Goal: Task Accomplishment & Management: Manage account settings

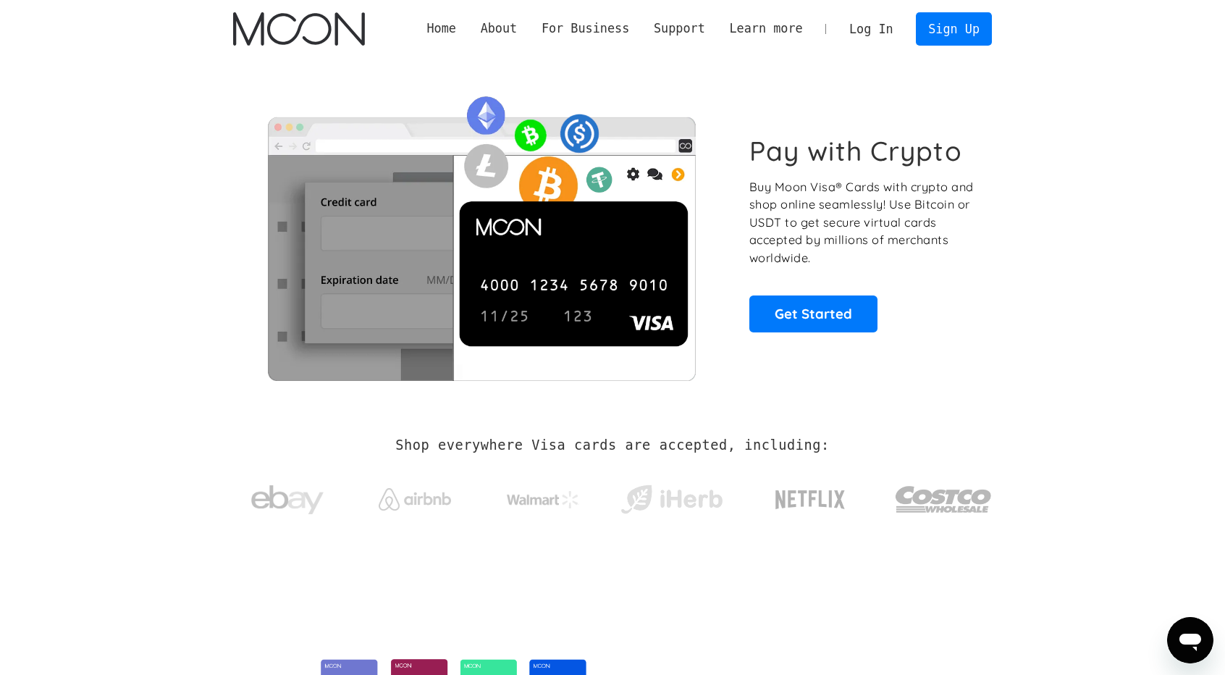
click at [866, 24] on link "Log In" at bounding box center [871, 29] width 68 height 32
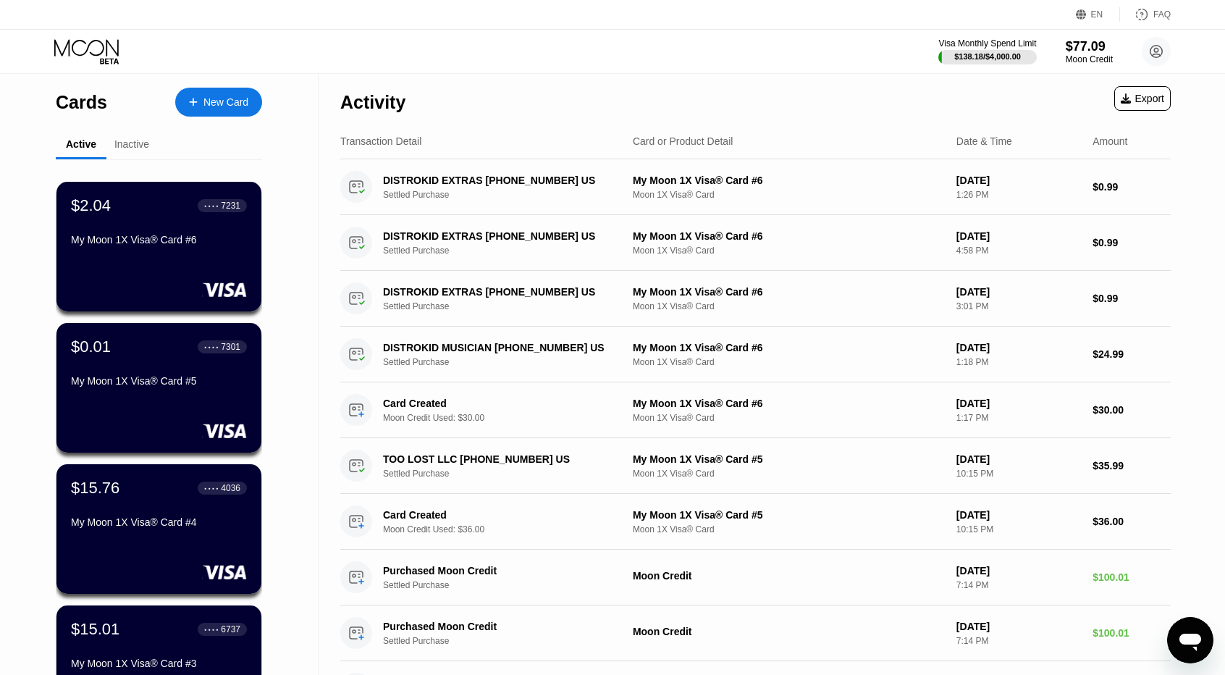
click at [408, 93] on div "Activity Export" at bounding box center [755, 98] width 831 height 51
drag, startPoint x: 143, startPoint y: 134, endPoint x: 138, endPoint y: 141, distance: 8.8
click at [143, 135] on div "Inactive" at bounding box center [131, 145] width 51 height 28
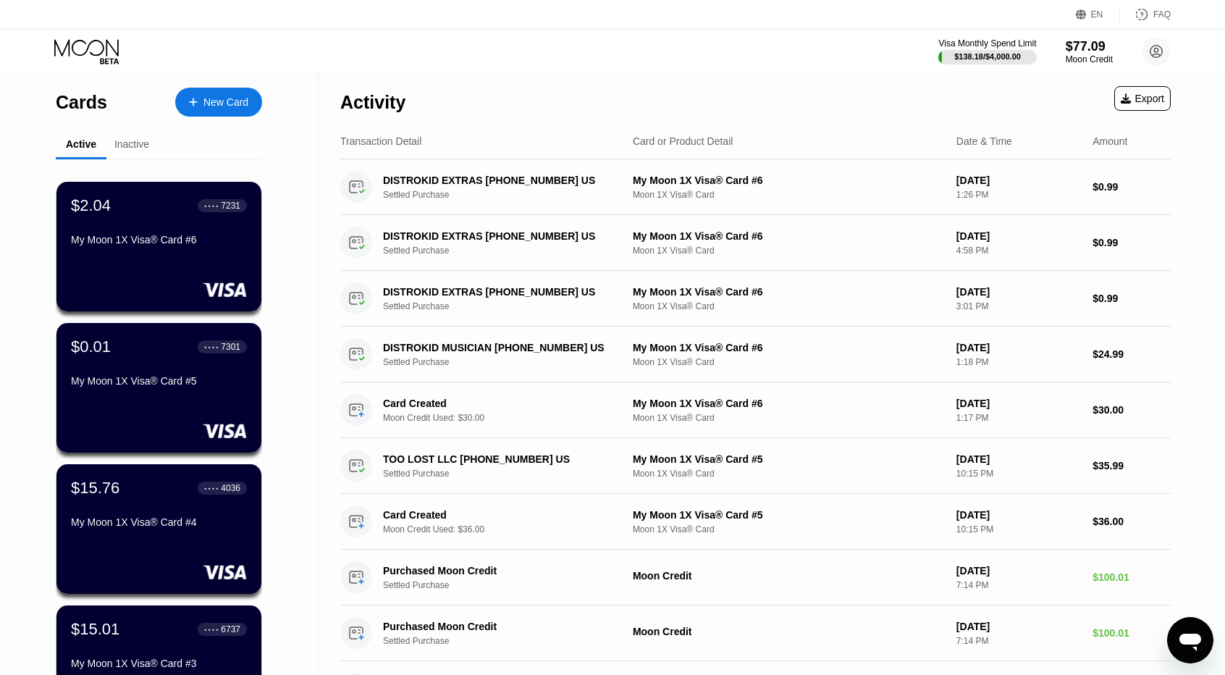
click at [129, 147] on div "Inactive" at bounding box center [131, 144] width 35 height 12
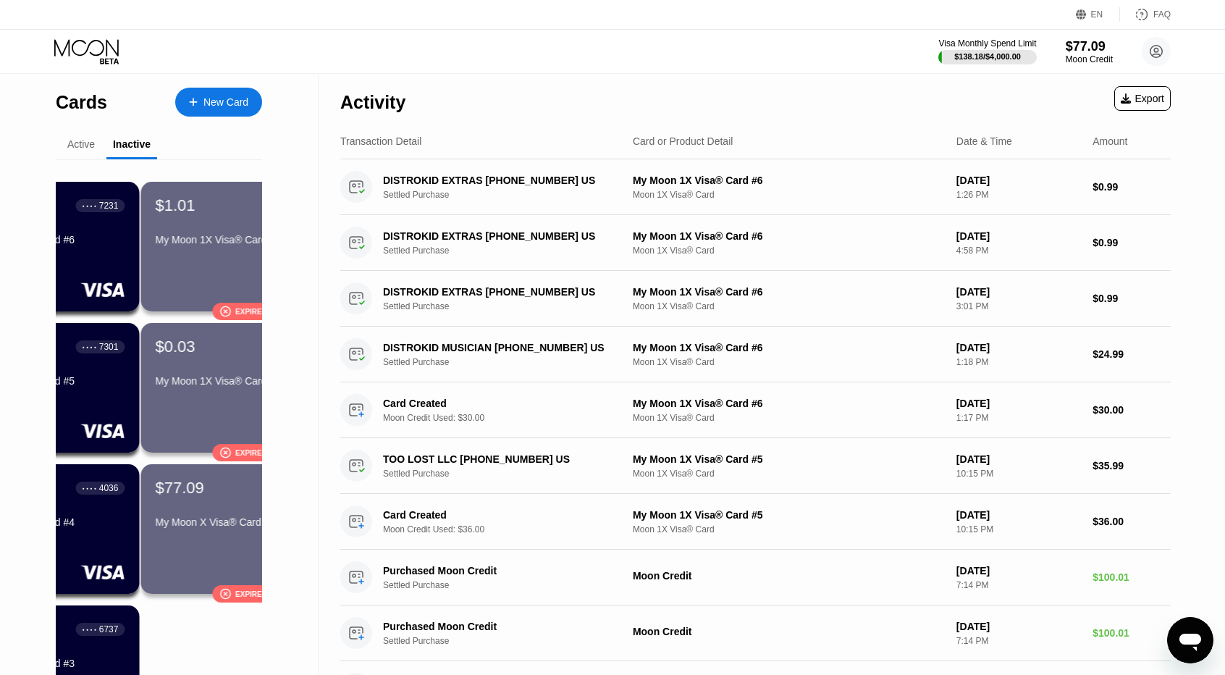
click at [95, 154] on div "Active" at bounding box center [81, 145] width 51 height 28
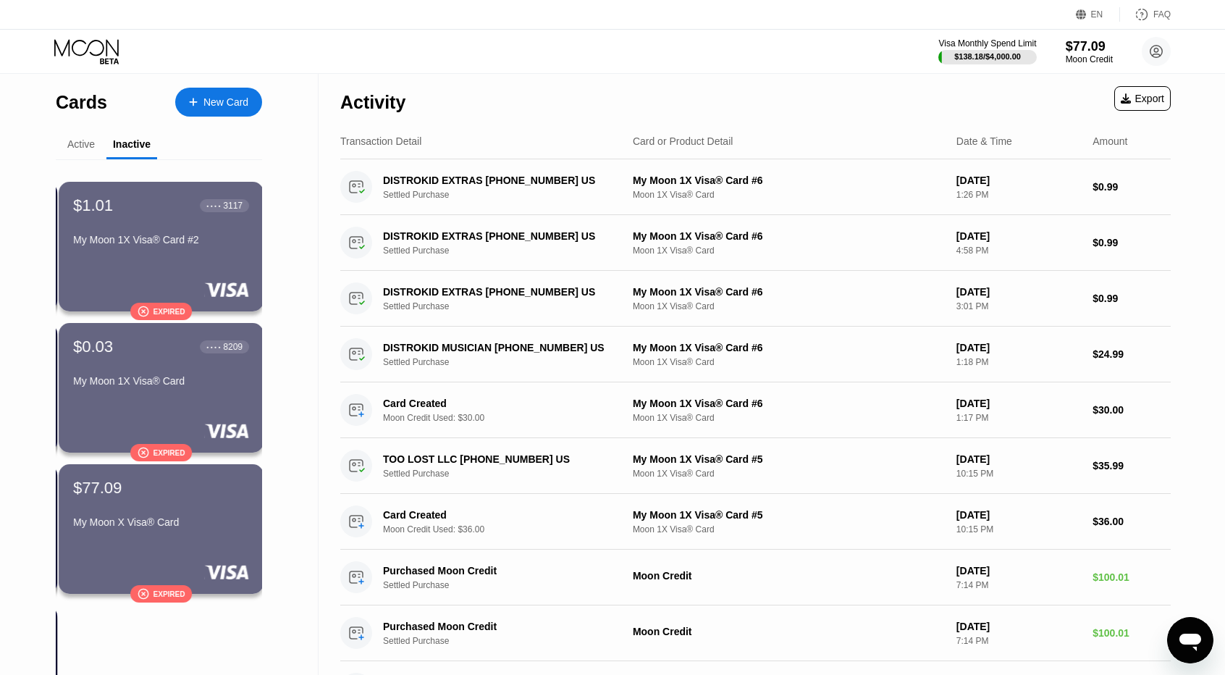
click at [88, 154] on div "Active" at bounding box center [81, 145] width 51 height 28
click at [73, 157] on div "Active" at bounding box center [81, 145] width 51 height 28
click at [85, 141] on div "Active" at bounding box center [81, 144] width 28 height 12
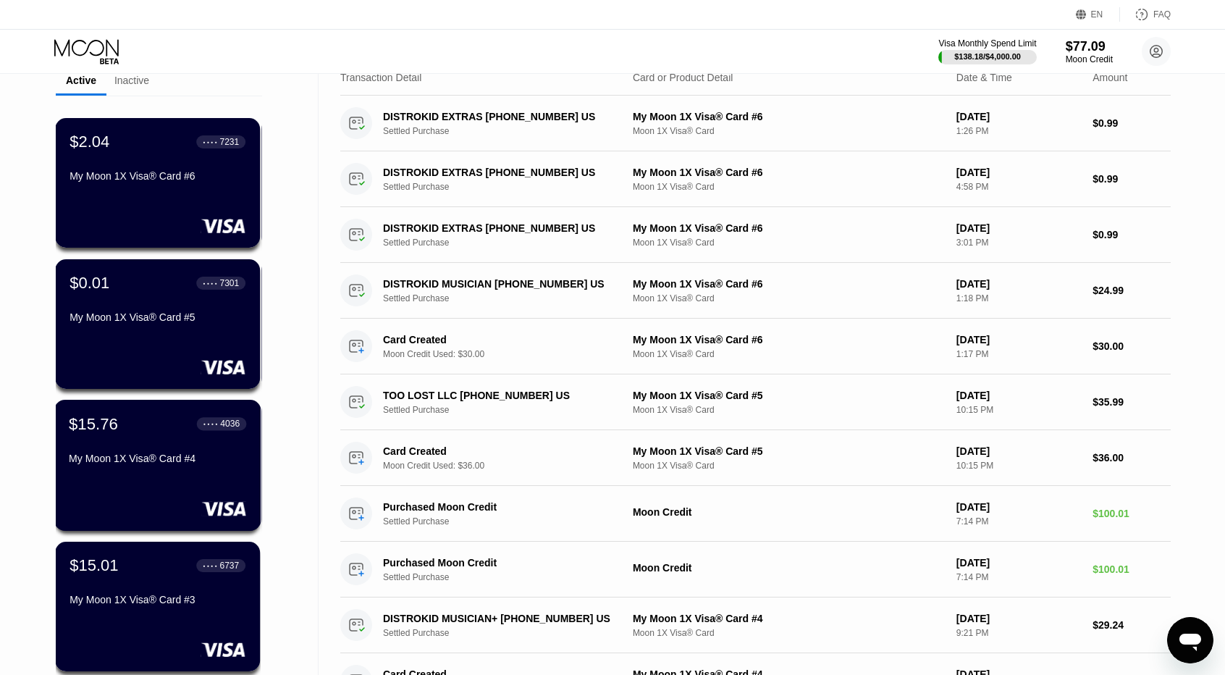
scroll to position [290, 0]
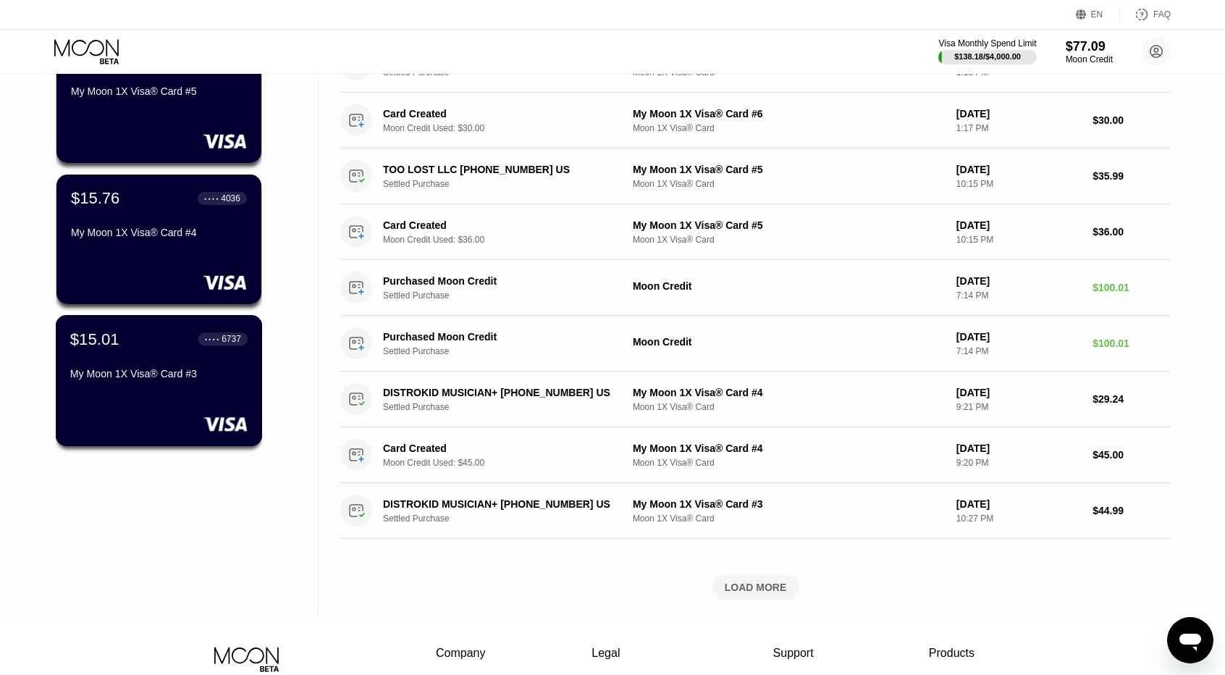
click at [188, 353] on div "$15.01 ● ● ● ● 6737 My Moon 1X Visa® Card #3" at bounding box center [158, 358] width 177 height 56
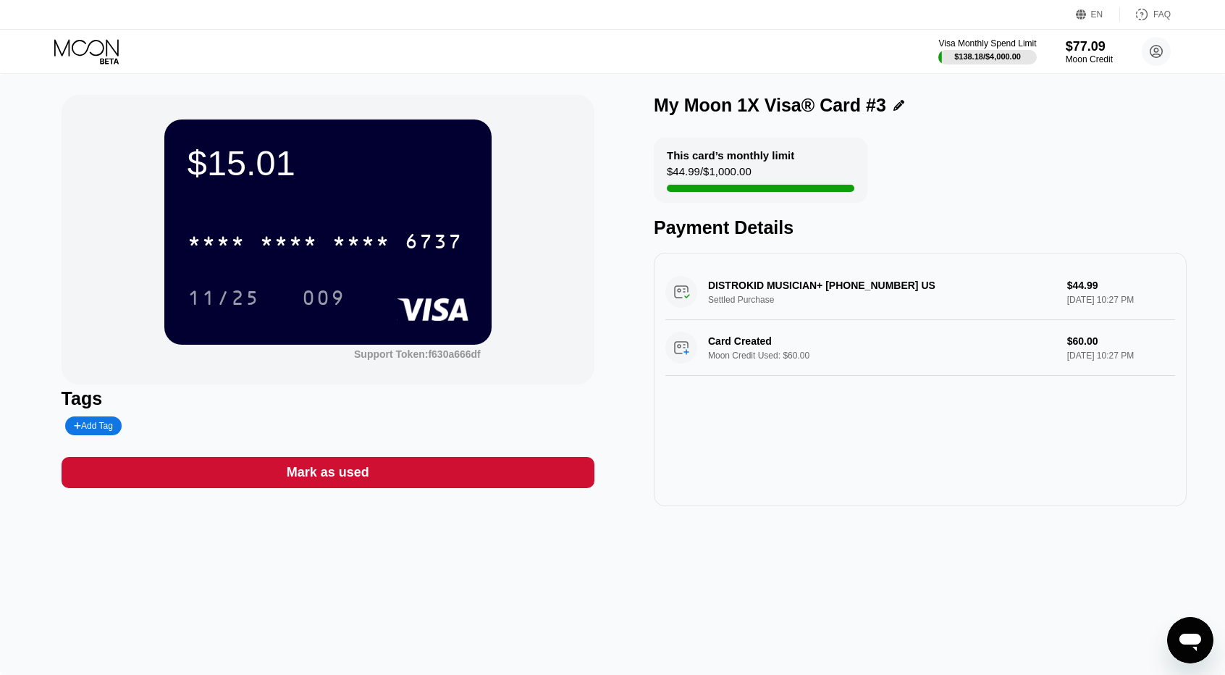
click at [101, 41] on icon at bounding box center [87, 51] width 67 height 25
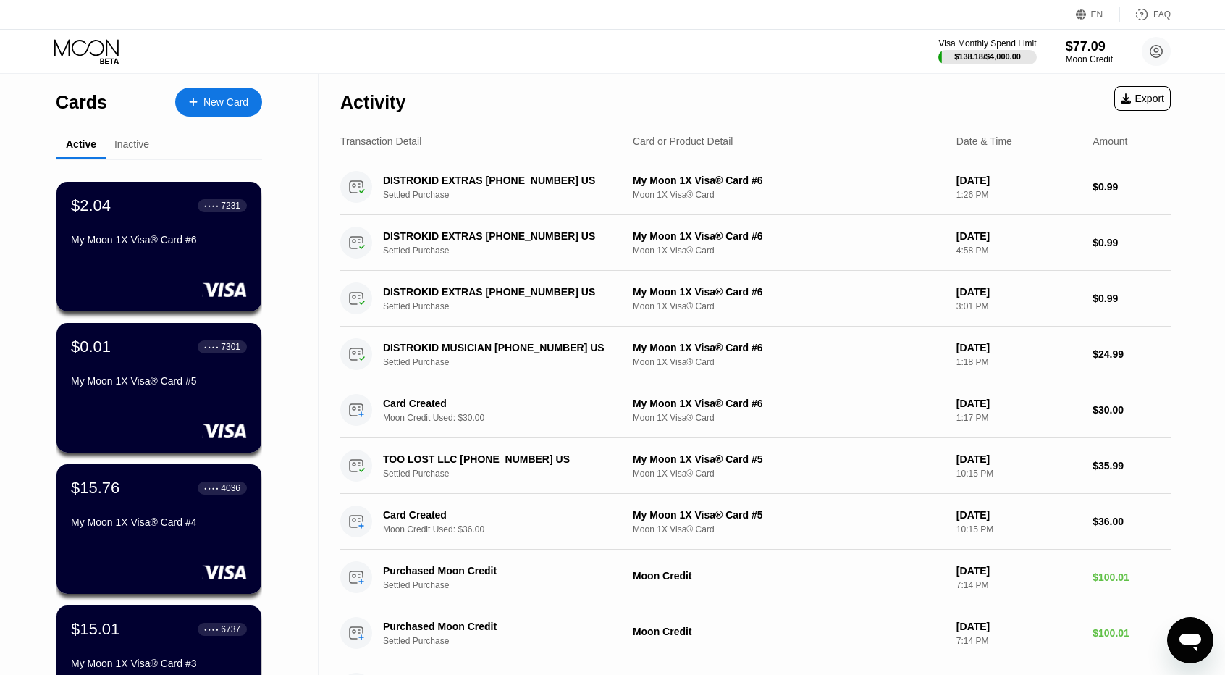
click at [76, 56] on icon at bounding box center [87, 51] width 67 height 25
click at [239, 94] on div "New Card" at bounding box center [218, 102] width 87 height 29
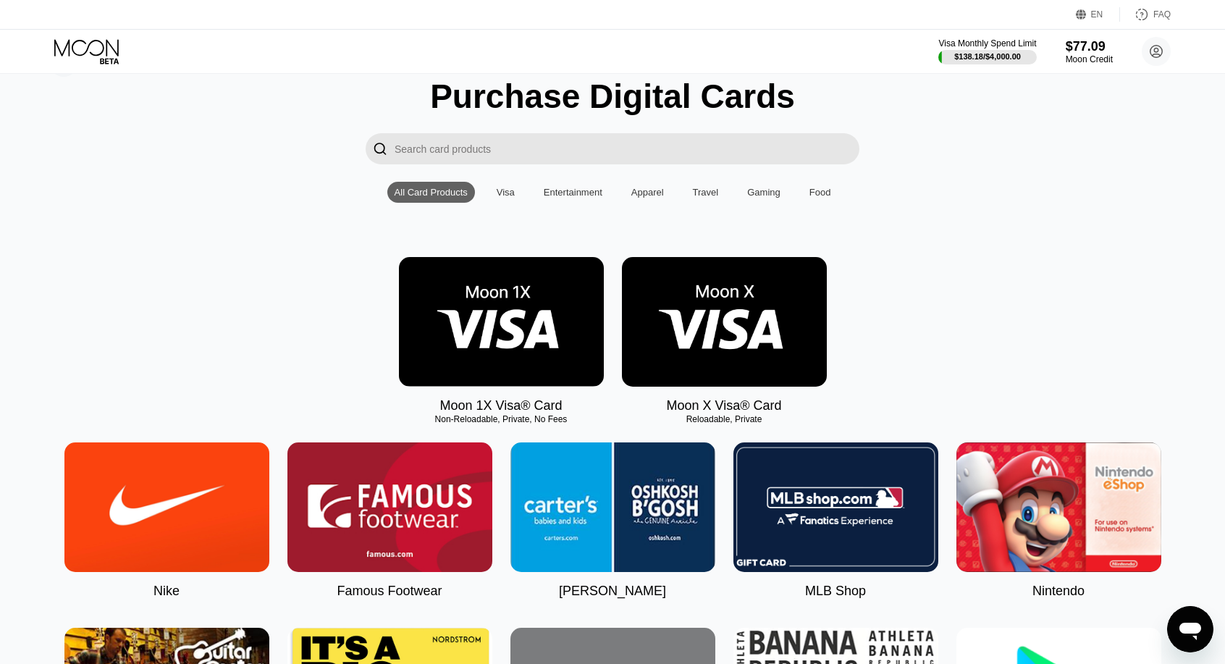
scroll to position [217, 0]
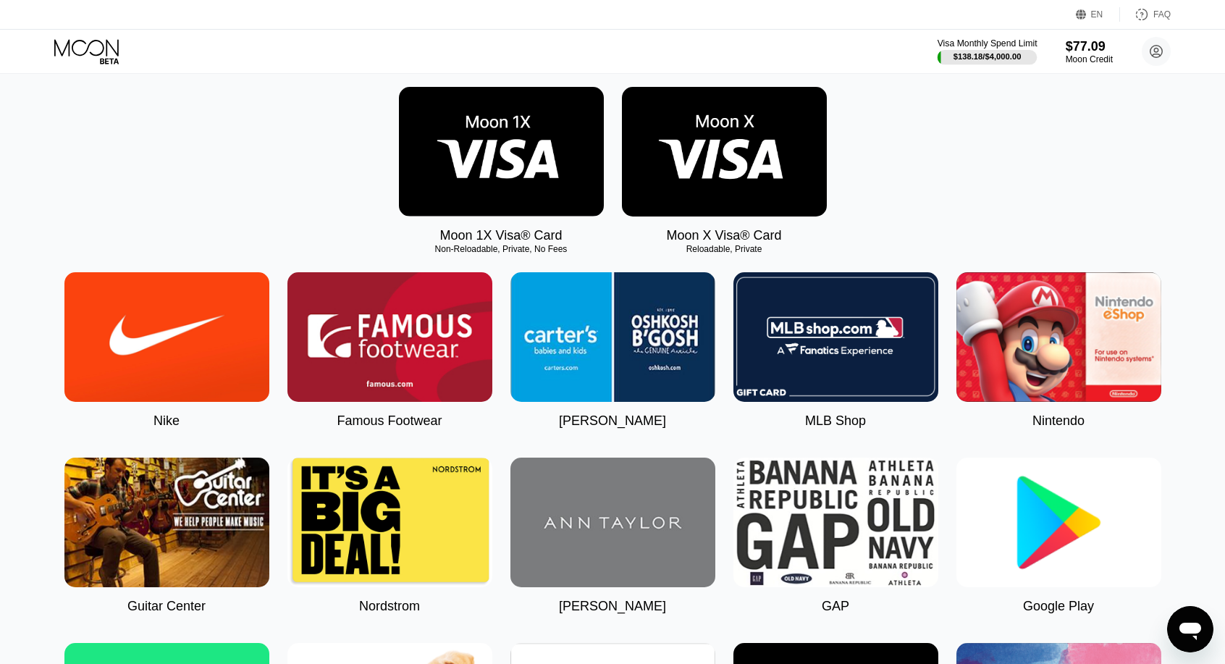
click at [1008, 46] on div "Visa Monthly Spend Limit" at bounding box center [988, 43] width 100 height 10
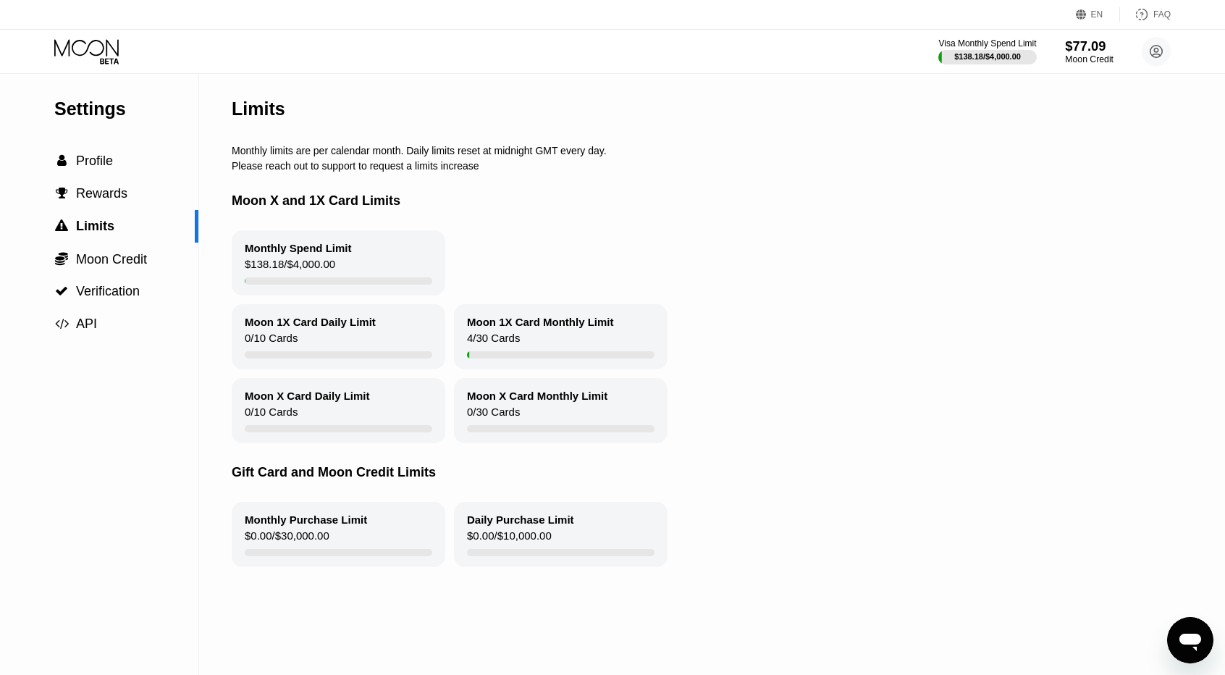
click at [1074, 47] on div "$77.09" at bounding box center [1089, 45] width 49 height 15
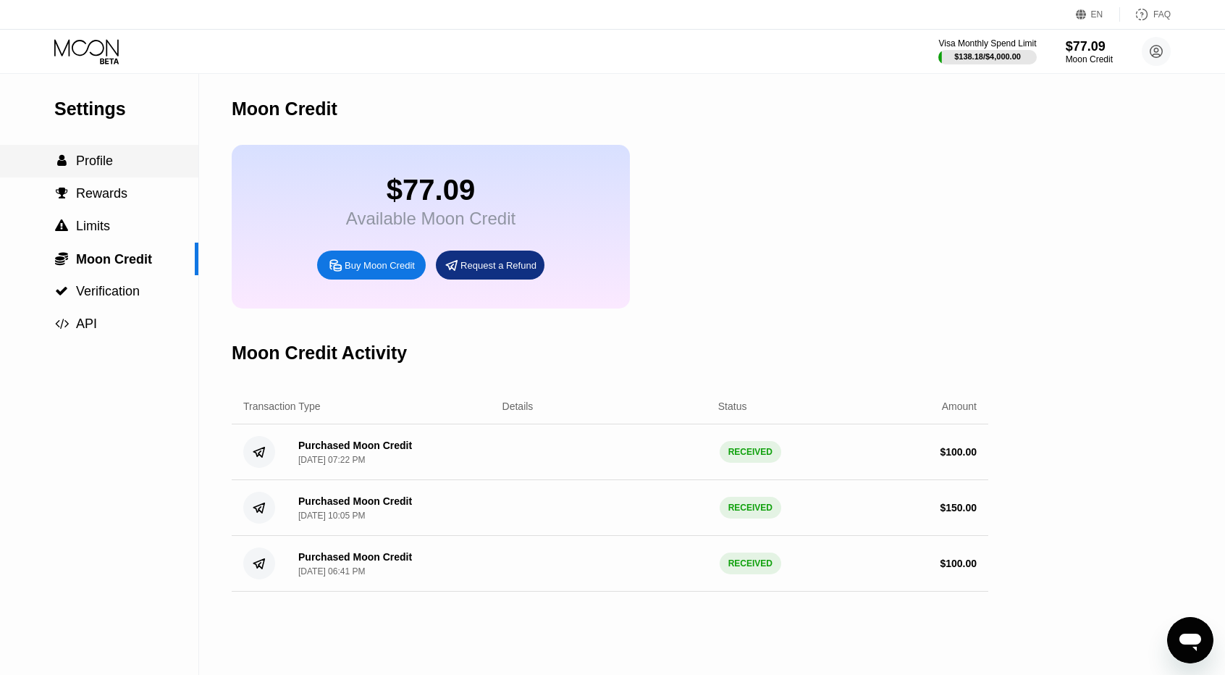
click at [100, 166] on span "Profile" at bounding box center [94, 161] width 37 height 14
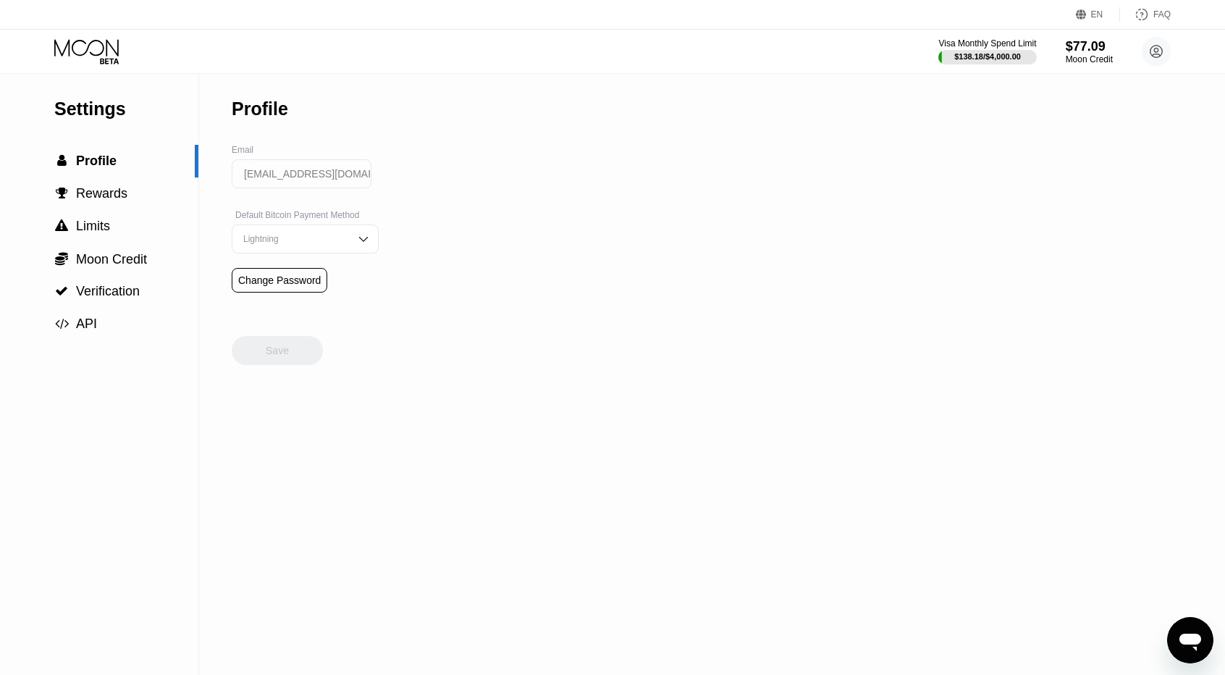
click at [114, 49] on icon at bounding box center [87, 51] width 67 height 25
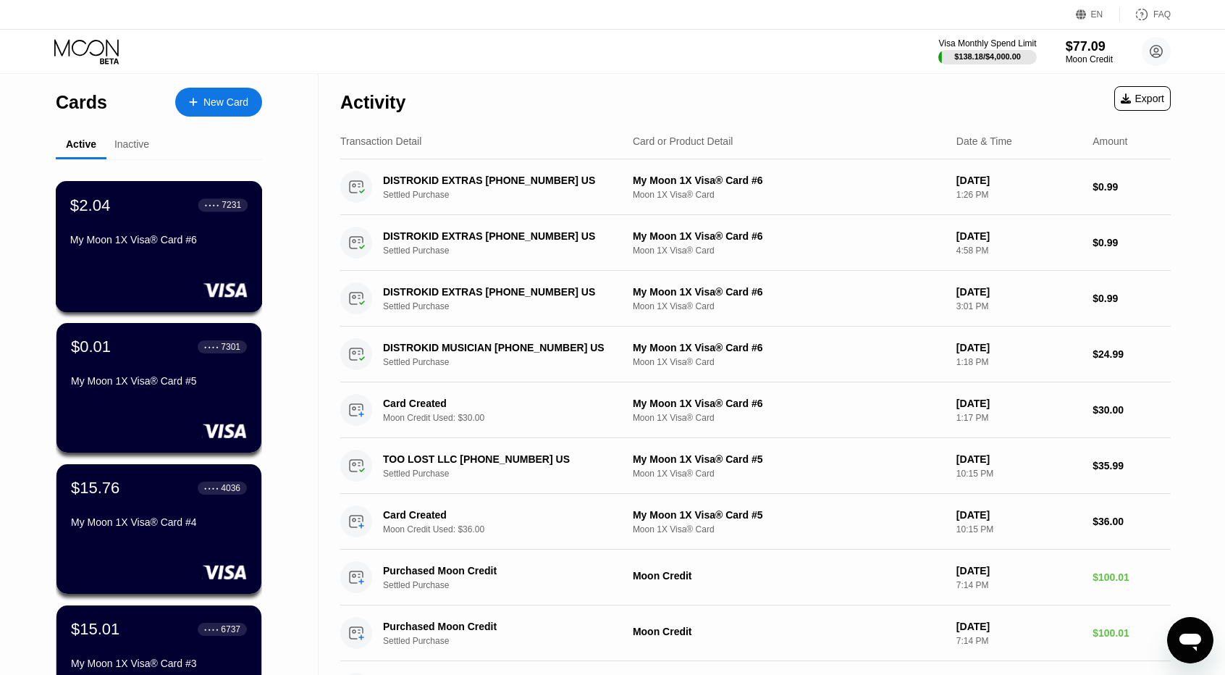
click at [209, 272] on div "$2.04 ● ● ● ● 7231 My Moon 1X Visa® Card #6" at bounding box center [159, 246] width 207 height 131
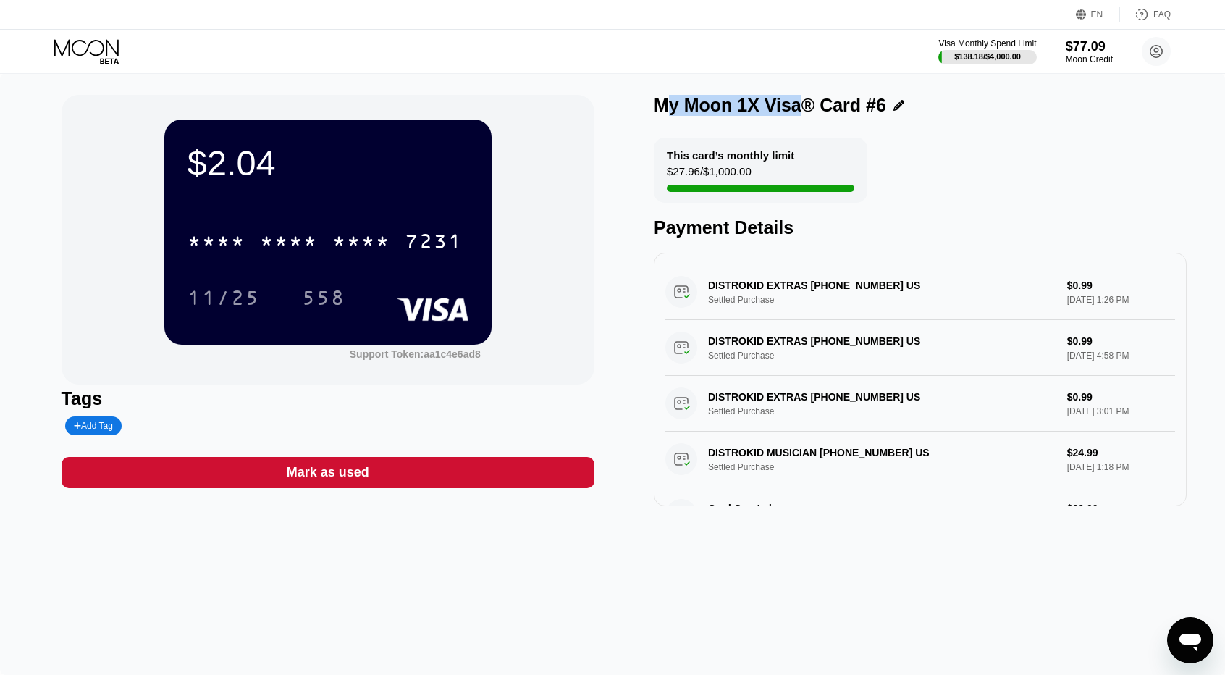
drag, startPoint x: 765, startPoint y: 102, endPoint x: 669, endPoint y: 99, distance: 96.4
click at [669, 99] on div "My Moon 1X Visa® Card #6" at bounding box center [770, 105] width 232 height 21
click at [667, 99] on div "My Moon 1X Visa® Card #6" at bounding box center [770, 105] width 232 height 21
drag, startPoint x: 647, startPoint y: 98, endPoint x: 792, endPoint y: 98, distance: 144.8
click at [792, 98] on div "$2.04 * * * * * * * * * * * * 7231 11/25 558 Support Token: aa1c4e6ad8 Tags Add…" at bounding box center [613, 300] width 1103 height 411
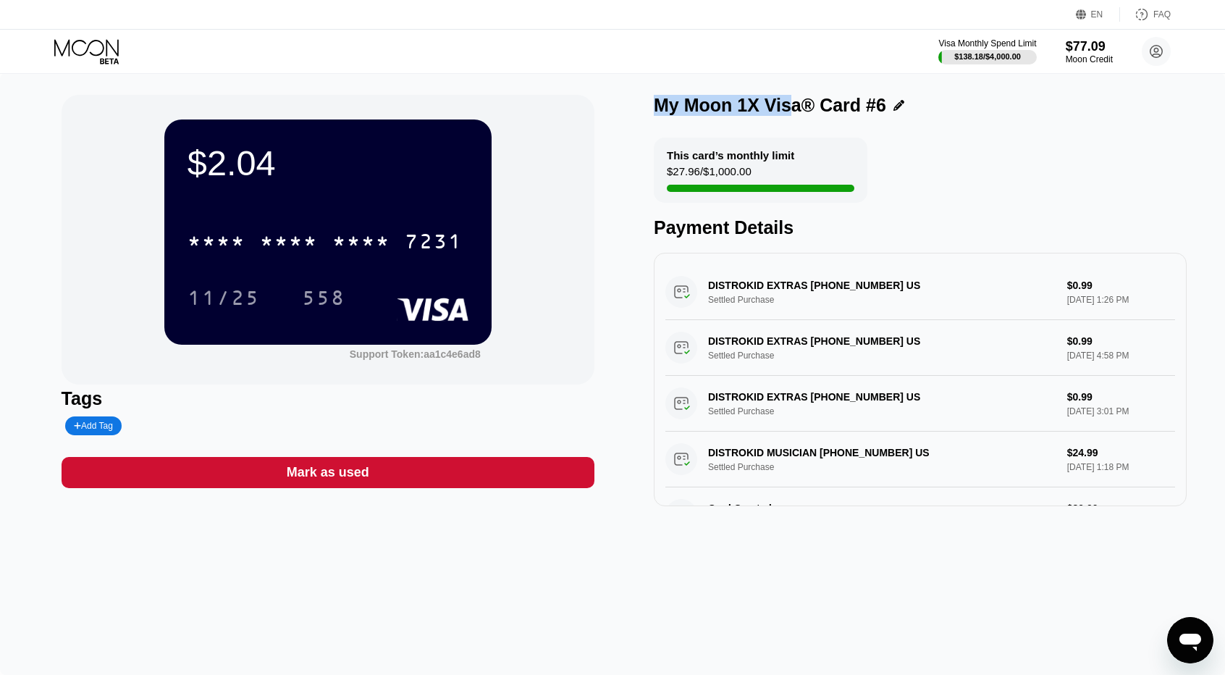
drag, startPoint x: 779, startPoint y: 109, endPoint x: 650, endPoint y: 101, distance: 128.4
click at [650, 101] on div "$2.04 * * * * * * * * * * * * 7231 11/25 558 Support Token: aa1c4e6ad8 Tags Add…" at bounding box center [613, 300] width 1103 height 411
drag, startPoint x: 790, startPoint y: 163, endPoint x: 665, endPoint y: 146, distance: 126.4
click at [665, 146] on div "This card’s monthly limit $27.96 / $1,000.00" at bounding box center [761, 170] width 214 height 65
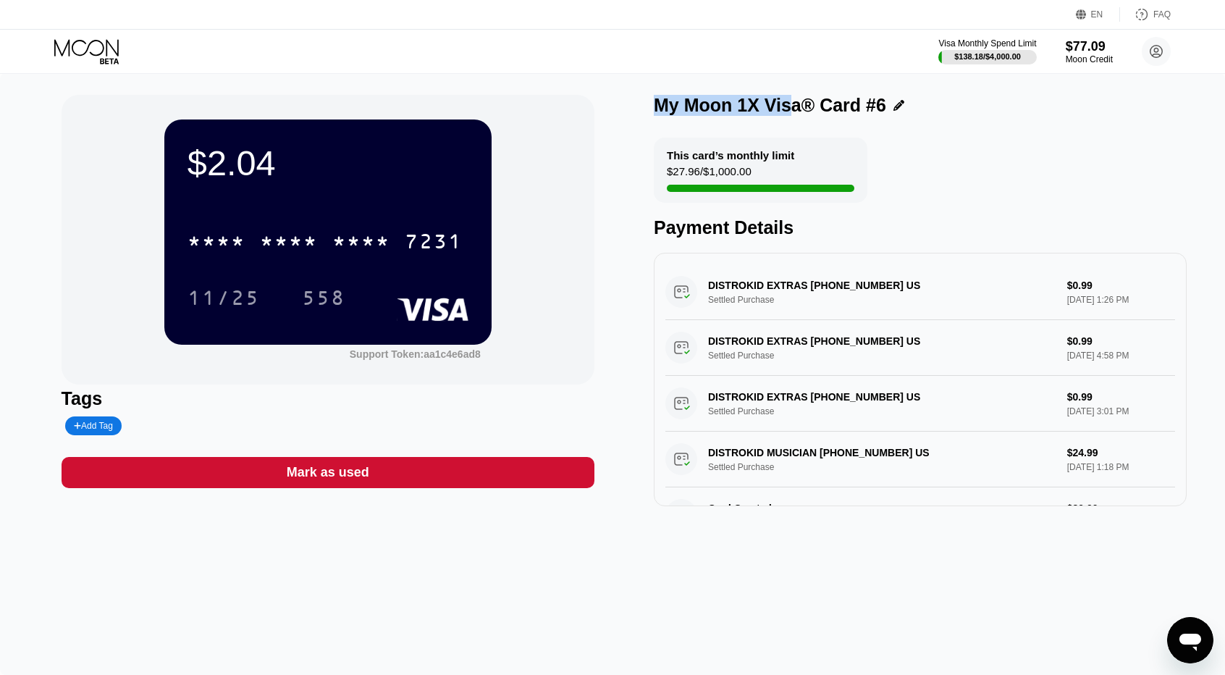
drag, startPoint x: 672, startPoint y: 155, endPoint x: 792, endPoint y: 151, distance: 120.3
click at [787, 151] on div "This card’s monthly limit $27.96 / $1,000.00" at bounding box center [761, 170] width 214 height 65
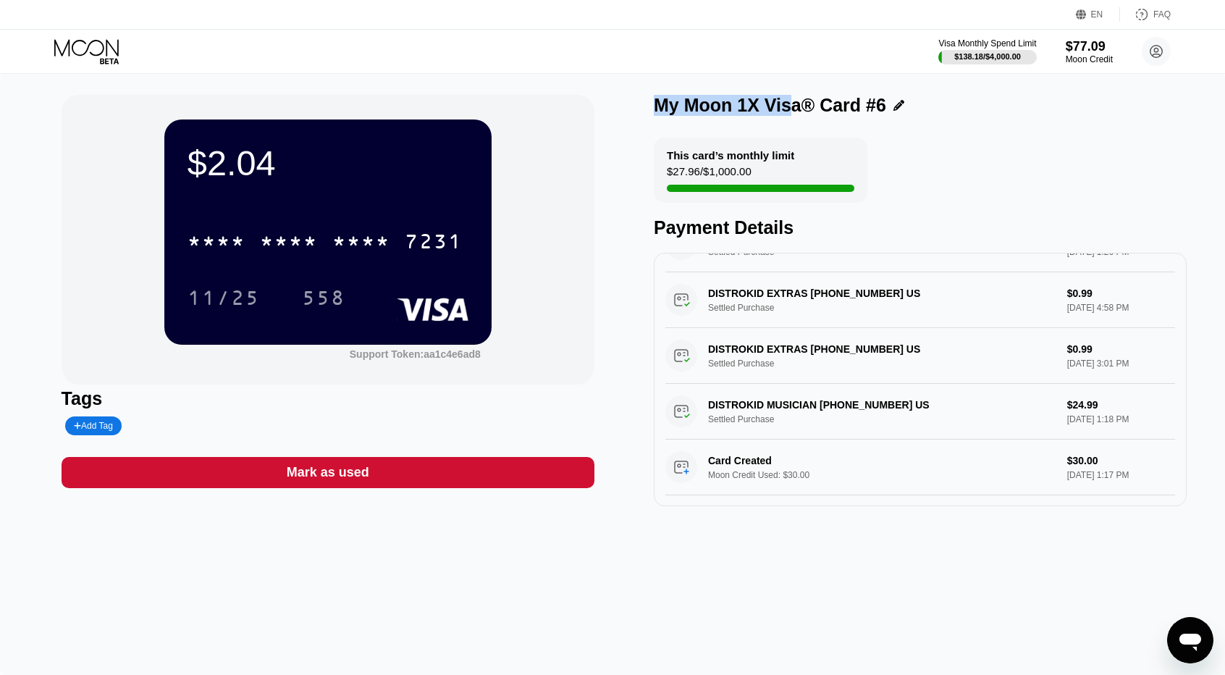
scroll to position [58, 0]
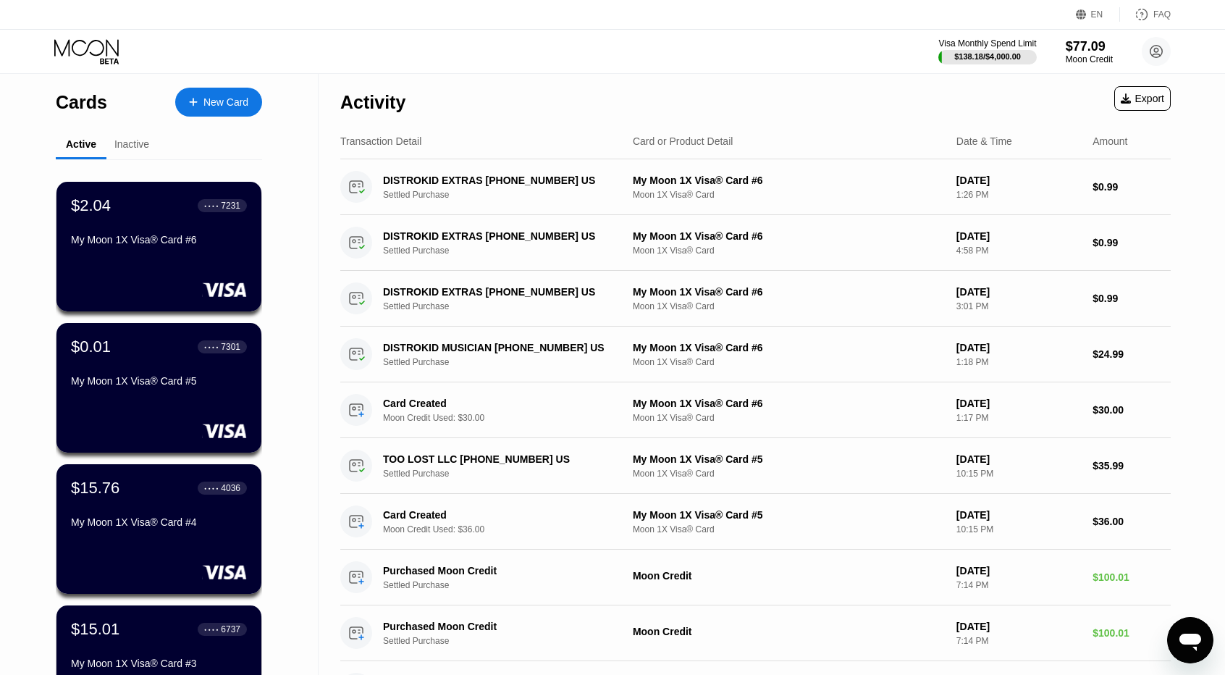
click at [144, 138] on div "Inactive" at bounding box center [131, 144] width 35 height 12
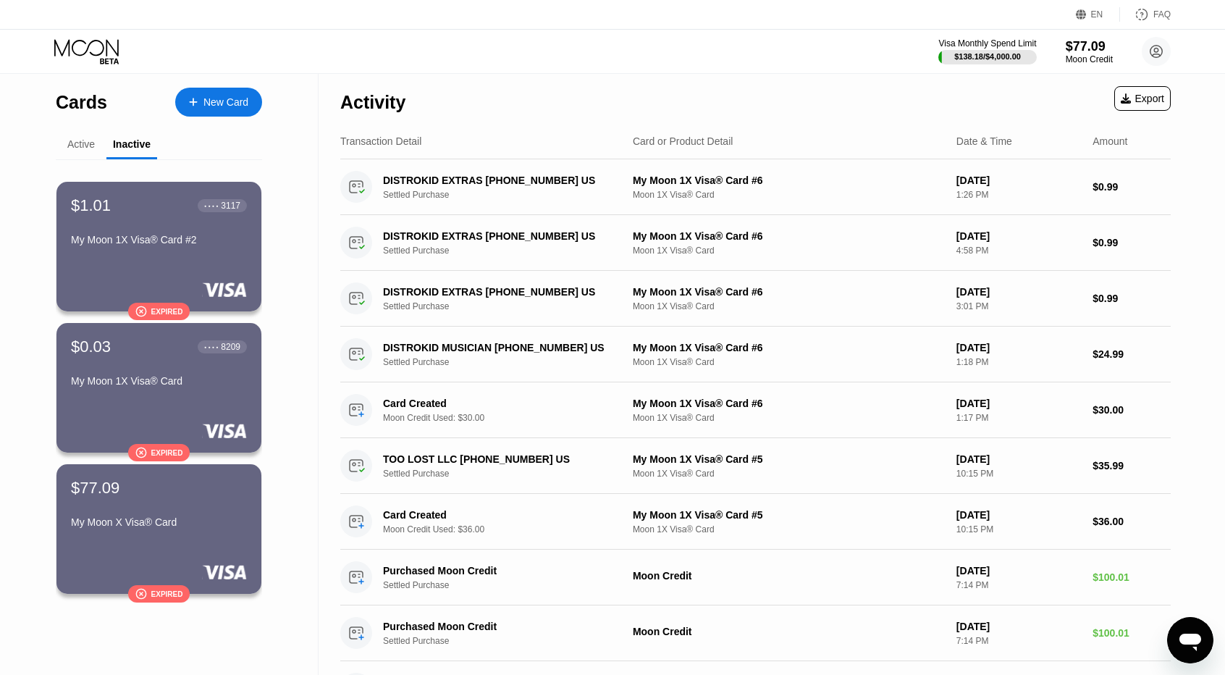
click at [77, 144] on div "Active" at bounding box center [81, 144] width 28 height 12
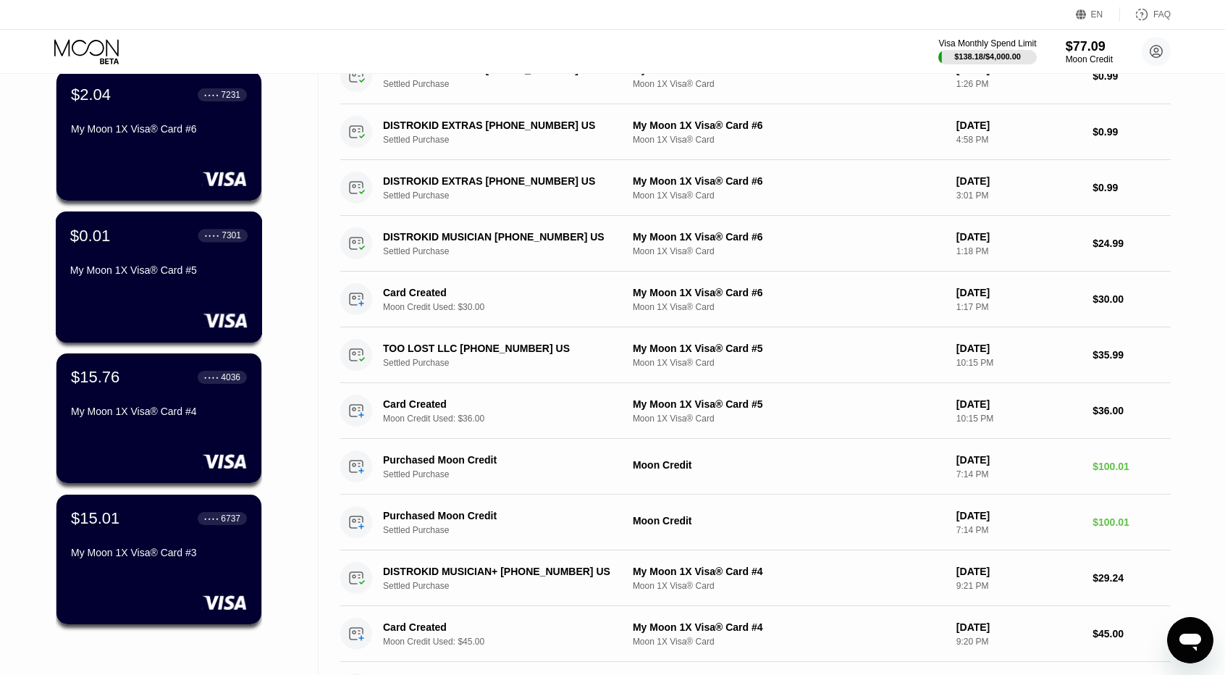
scroll to position [145, 0]
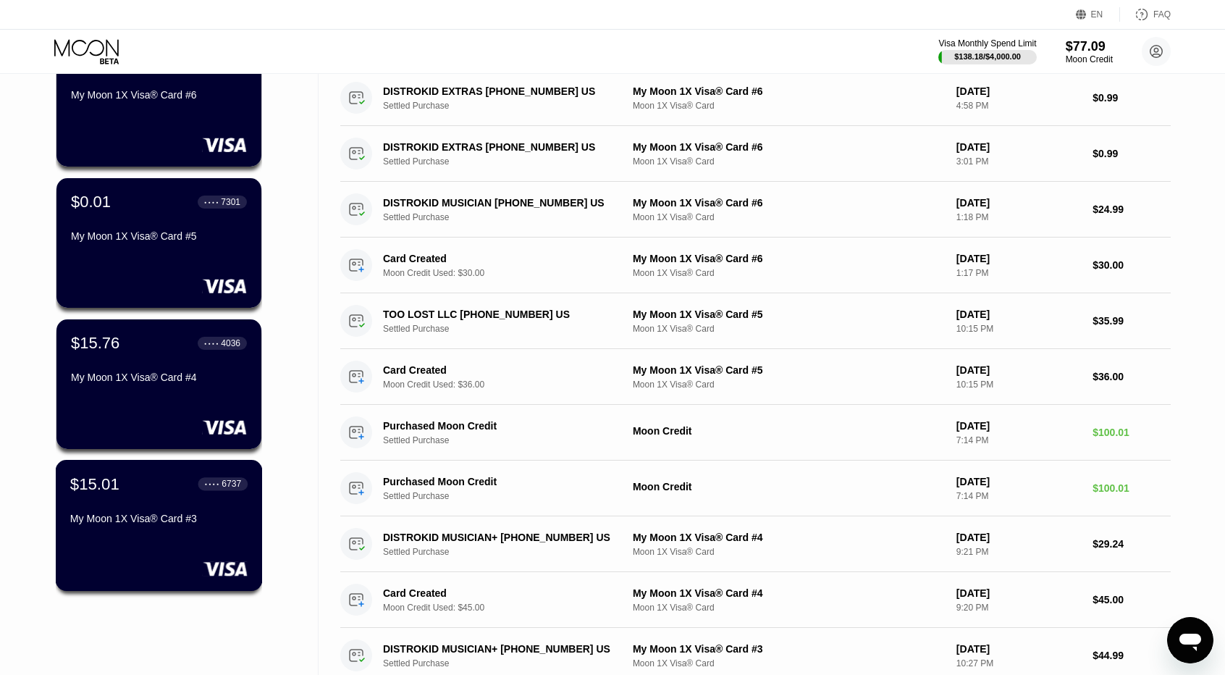
click at [231, 493] on div "● ● ● ● 6737" at bounding box center [223, 483] width 50 height 19
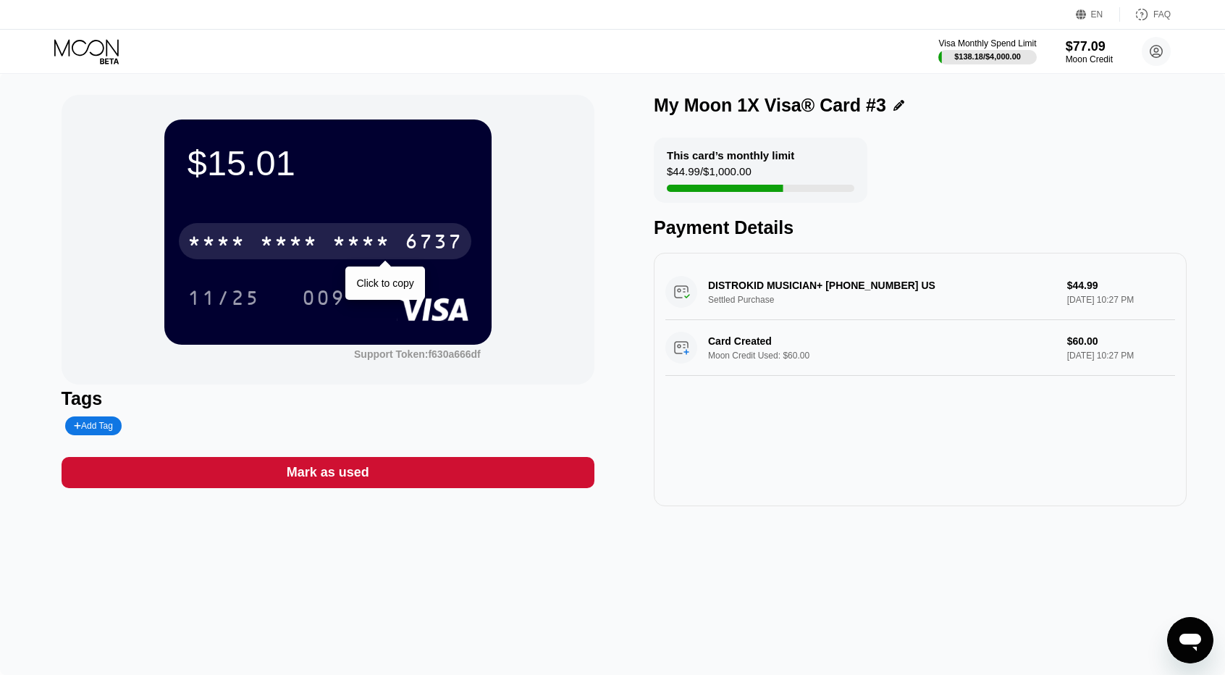
click at [390, 247] on div "* * * *" at bounding box center [361, 243] width 58 height 23
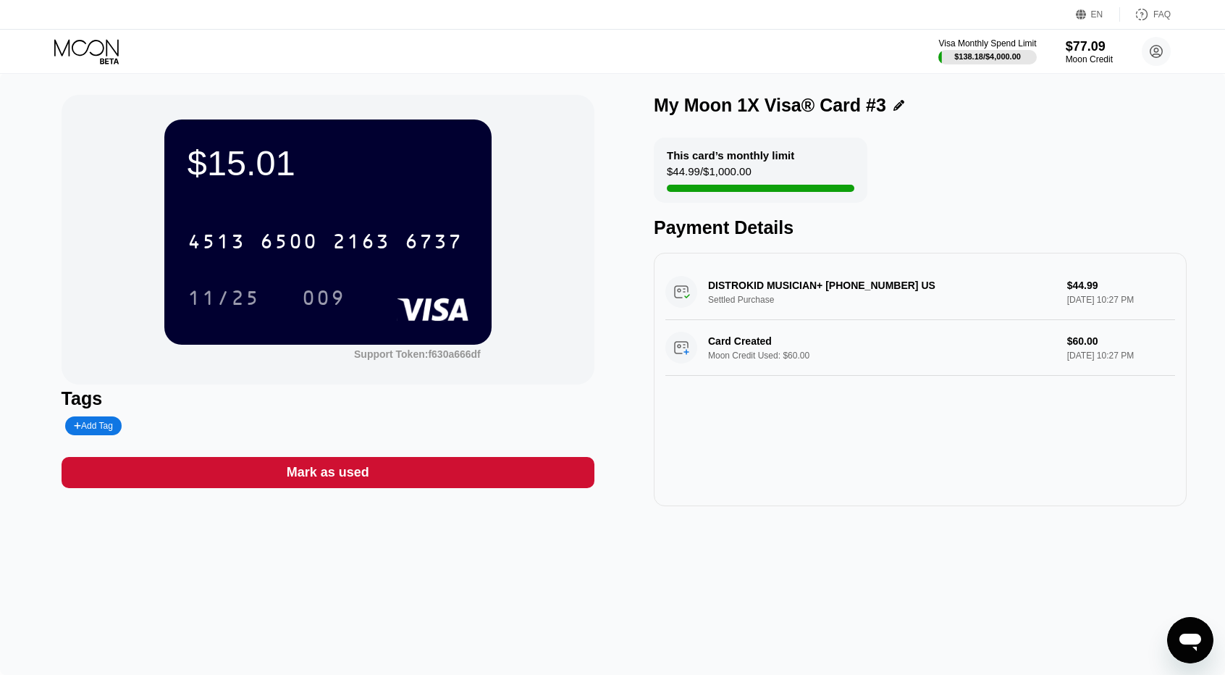
click at [91, 59] on icon at bounding box center [87, 51] width 67 height 25
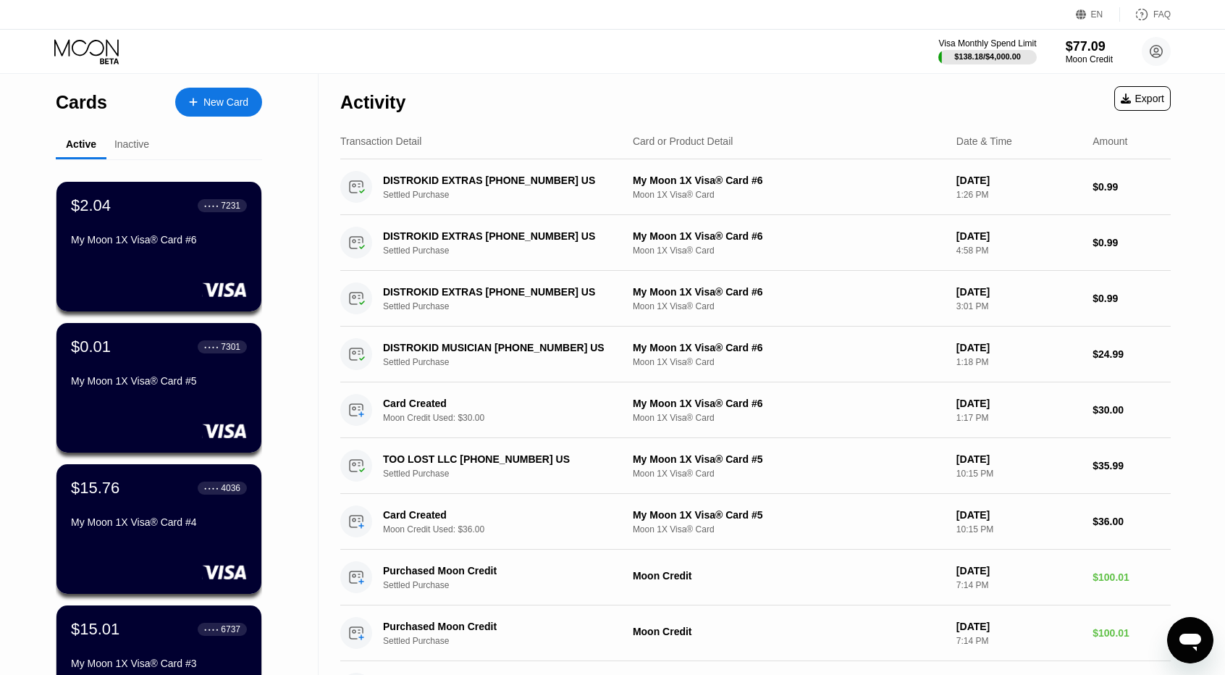
click at [137, 144] on div "Inactive" at bounding box center [131, 144] width 35 height 12
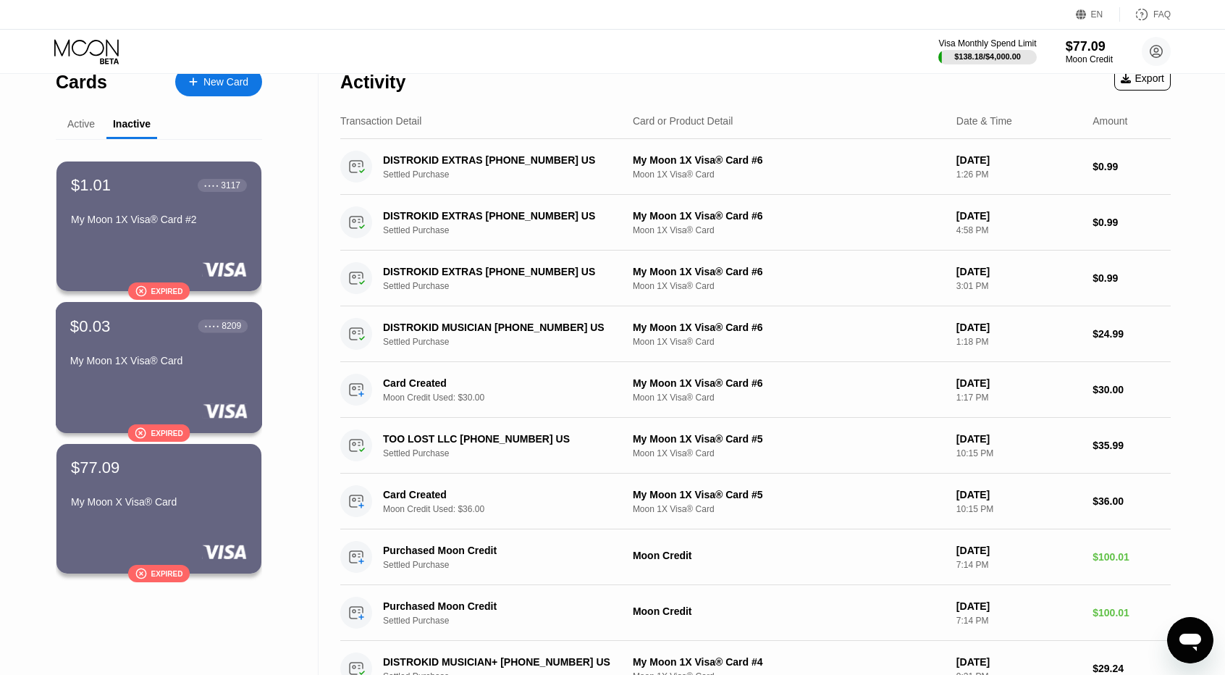
scroll to position [72, 0]
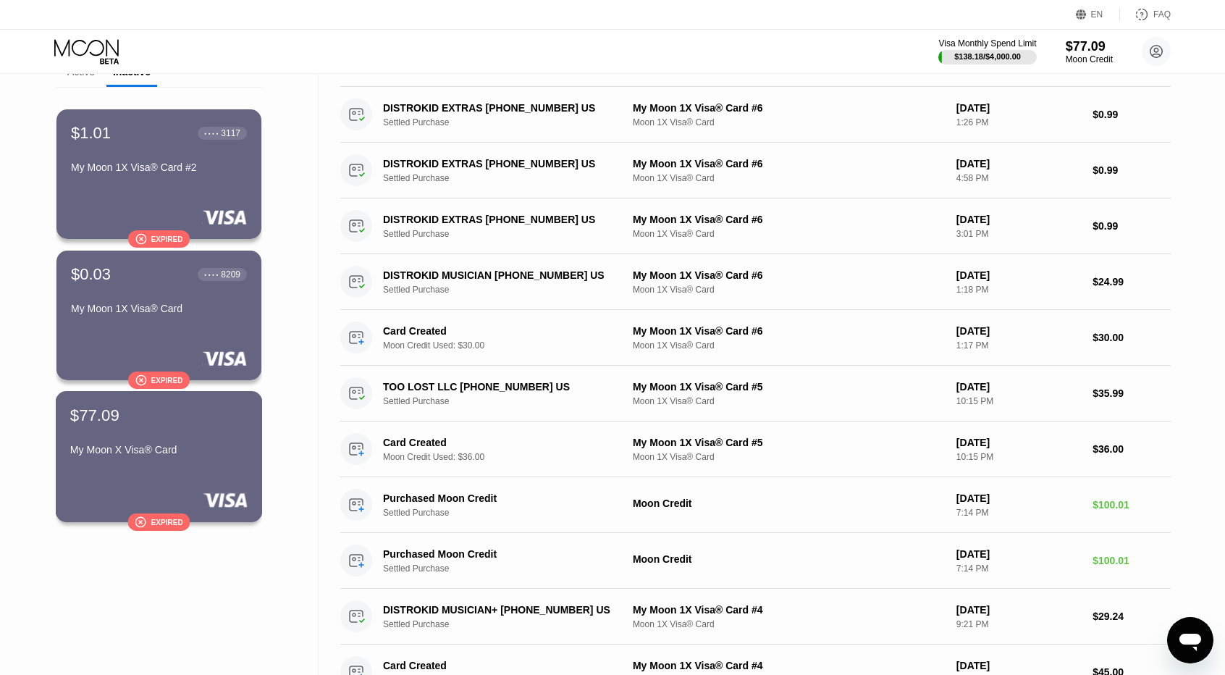
click at [210, 447] on div "$77.09 My Moon X Visa® Card" at bounding box center [158, 434] width 177 height 56
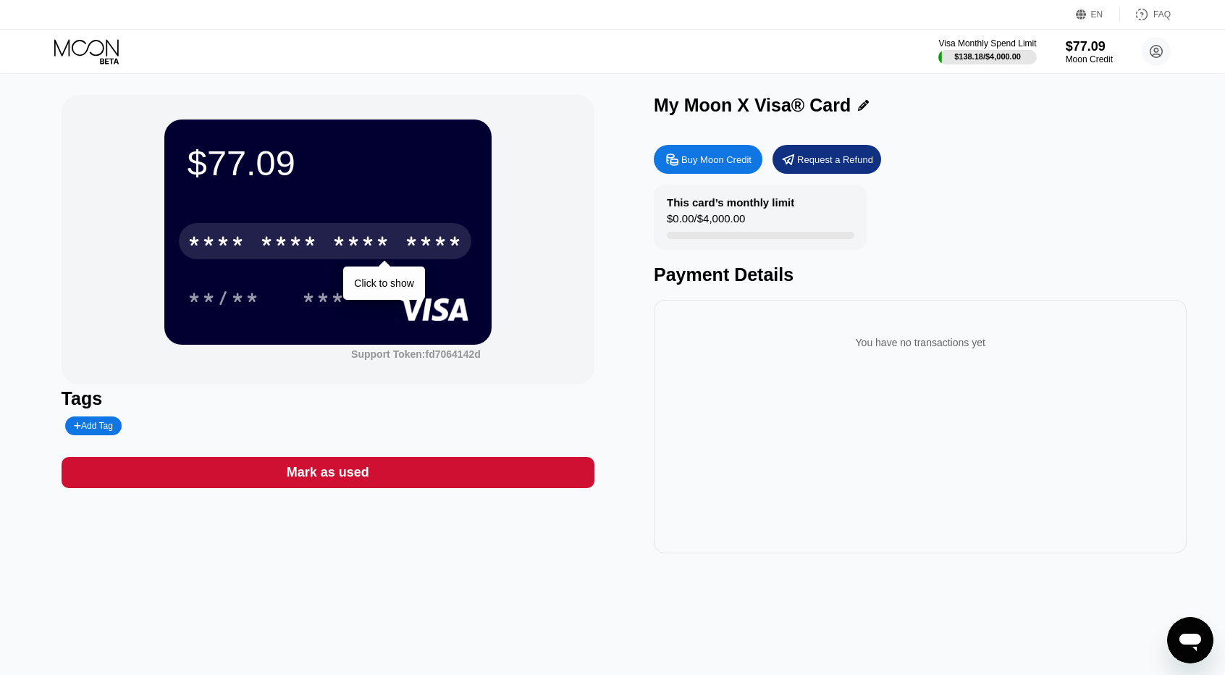
click at [295, 250] on div "* * * *" at bounding box center [289, 243] width 58 height 23
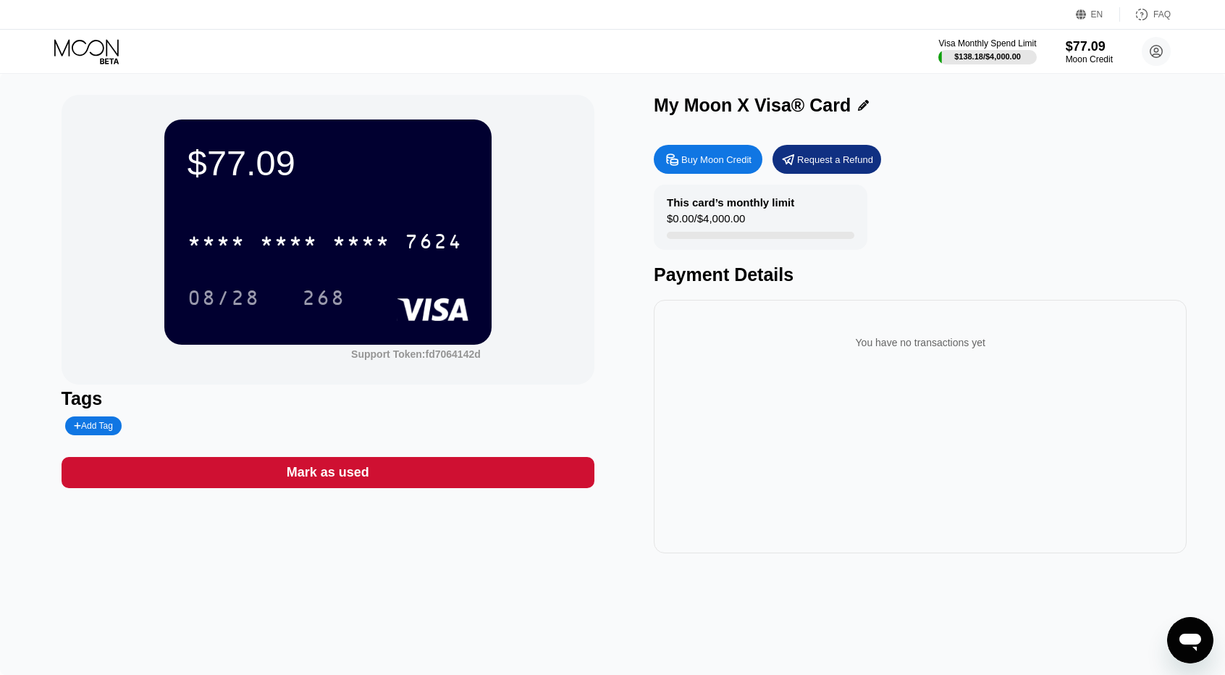
click at [91, 53] on icon at bounding box center [87, 51] width 67 height 25
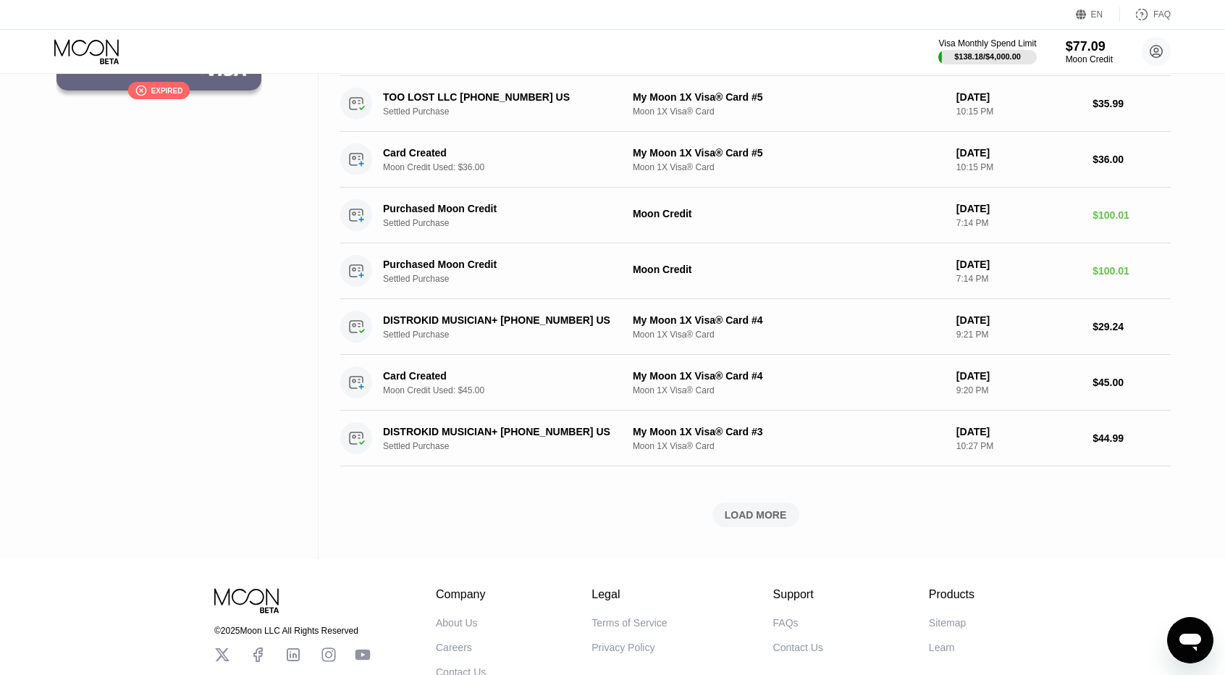
scroll to position [284, 0]
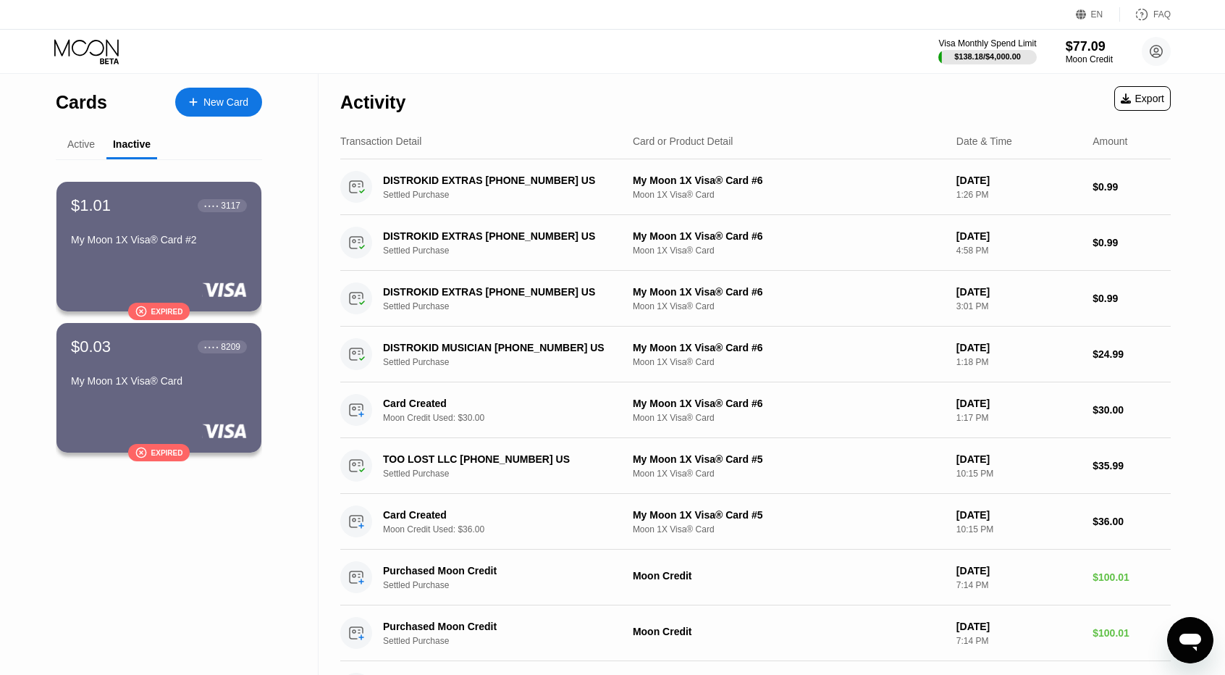
click at [94, 145] on div "Active" at bounding box center [81, 145] width 51 height 28
click at [92, 147] on div "Active" at bounding box center [81, 144] width 28 height 12
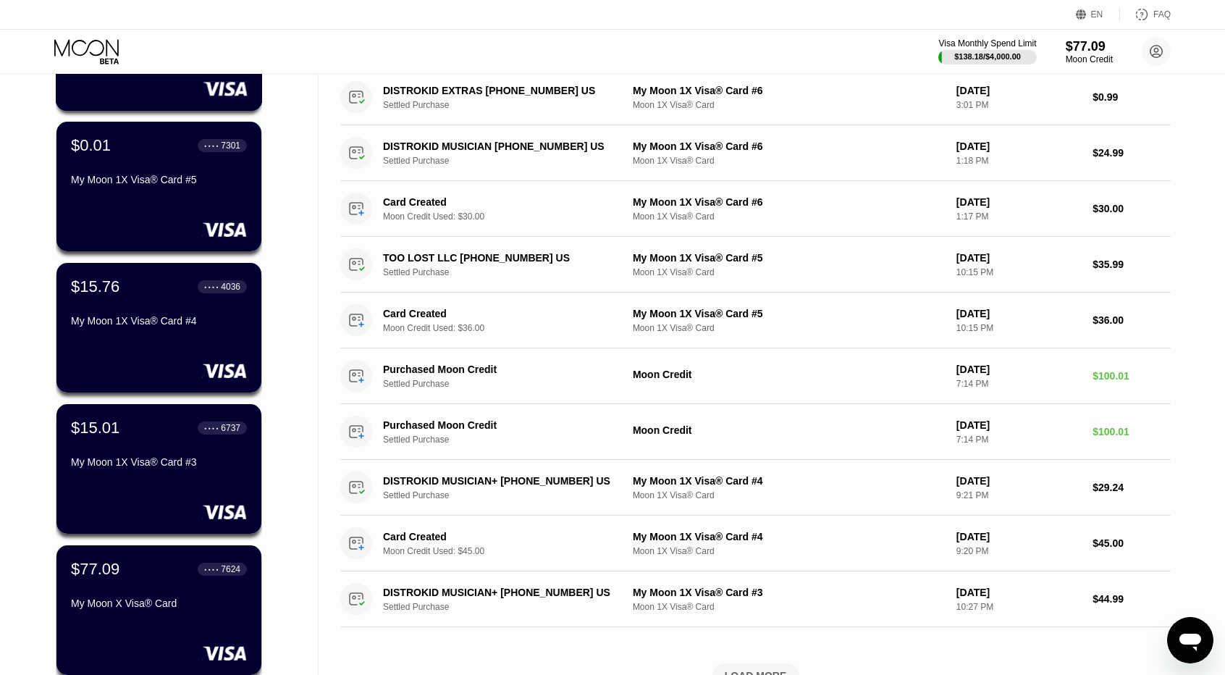
scroll to position [217, 0]
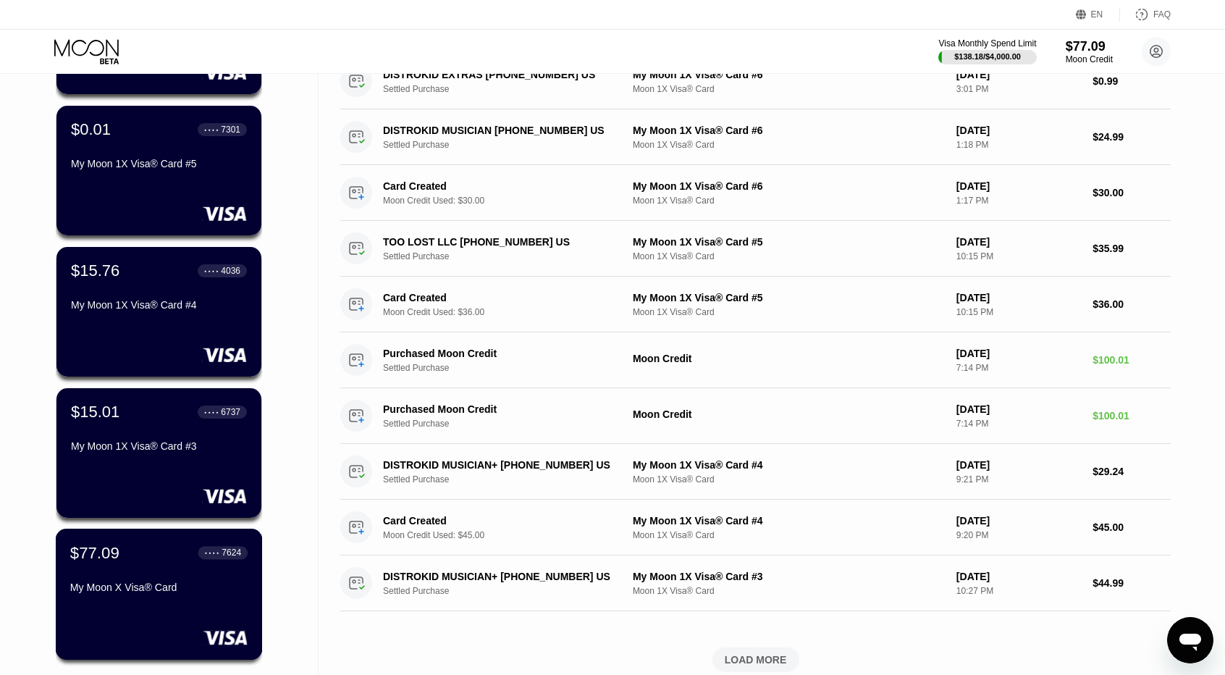
click at [215, 592] on div "My Moon X Visa® Card" at bounding box center [158, 588] width 177 height 12
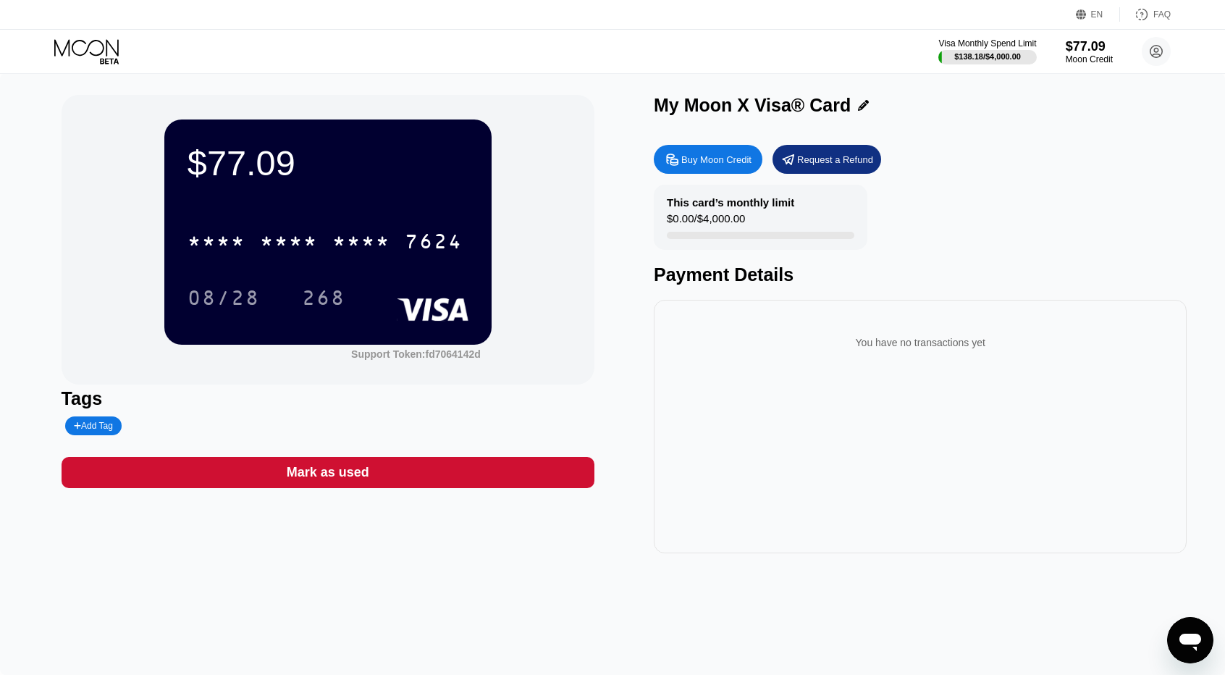
drag, startPoint x: 770, startPoint y: 214, endPoint x: 651, endPoint y: 199, distance: 119.7
click at [651, 199] on div "$77.09 * * * * * * * * * * * * 7624 08/28 268 Support Token: fd7064142d Tags Ad…" at bounding box center [613, 324] width 1103 height 458
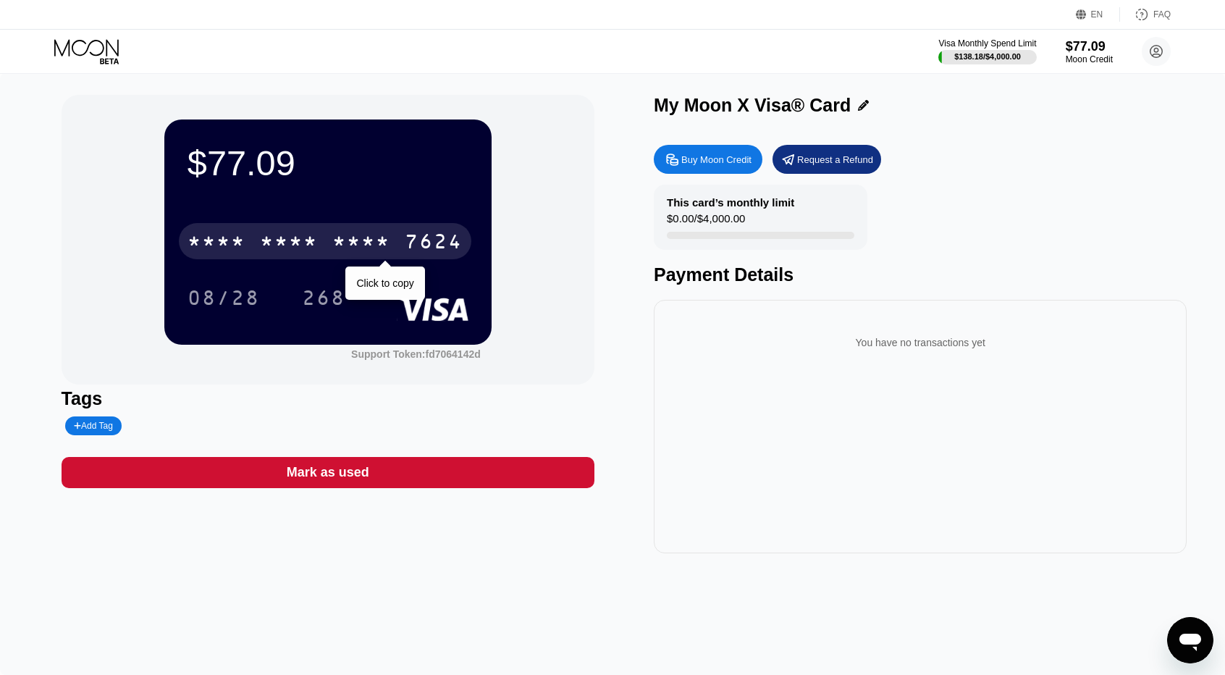
click at [348, 242] on div "* * * *" at bounding box center [361, 243] width 58 height 23
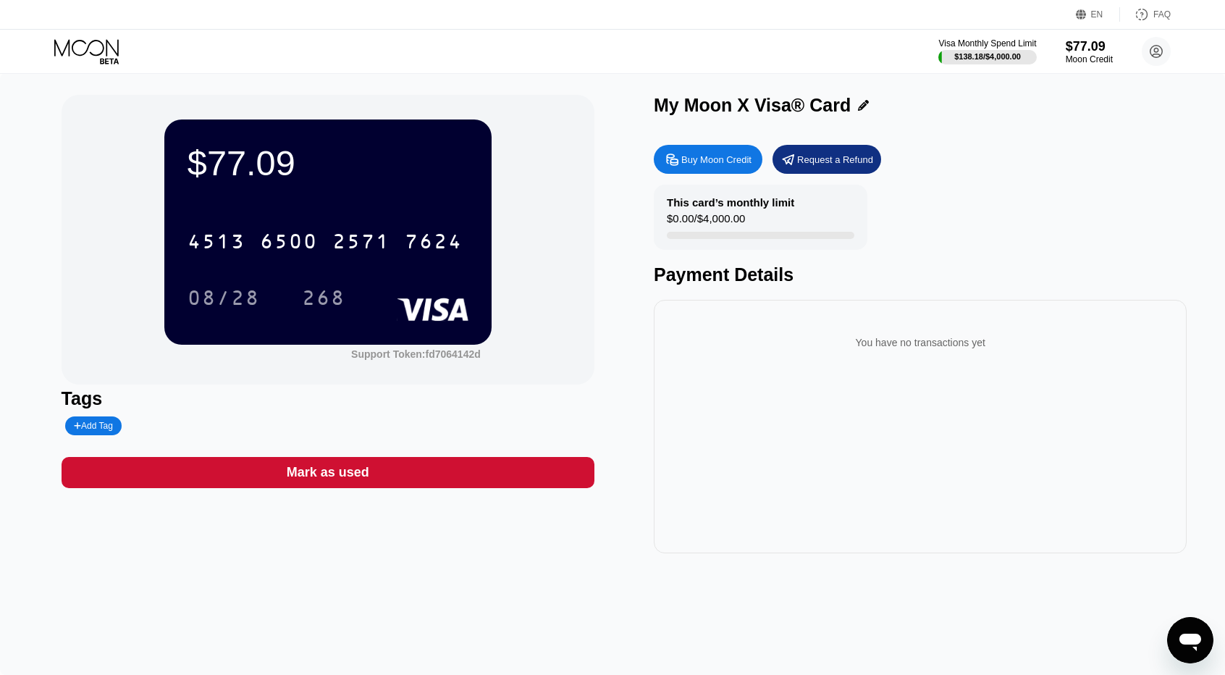
click at [106, 51] on icon at bounding box center [86, 47] width 64 height 17
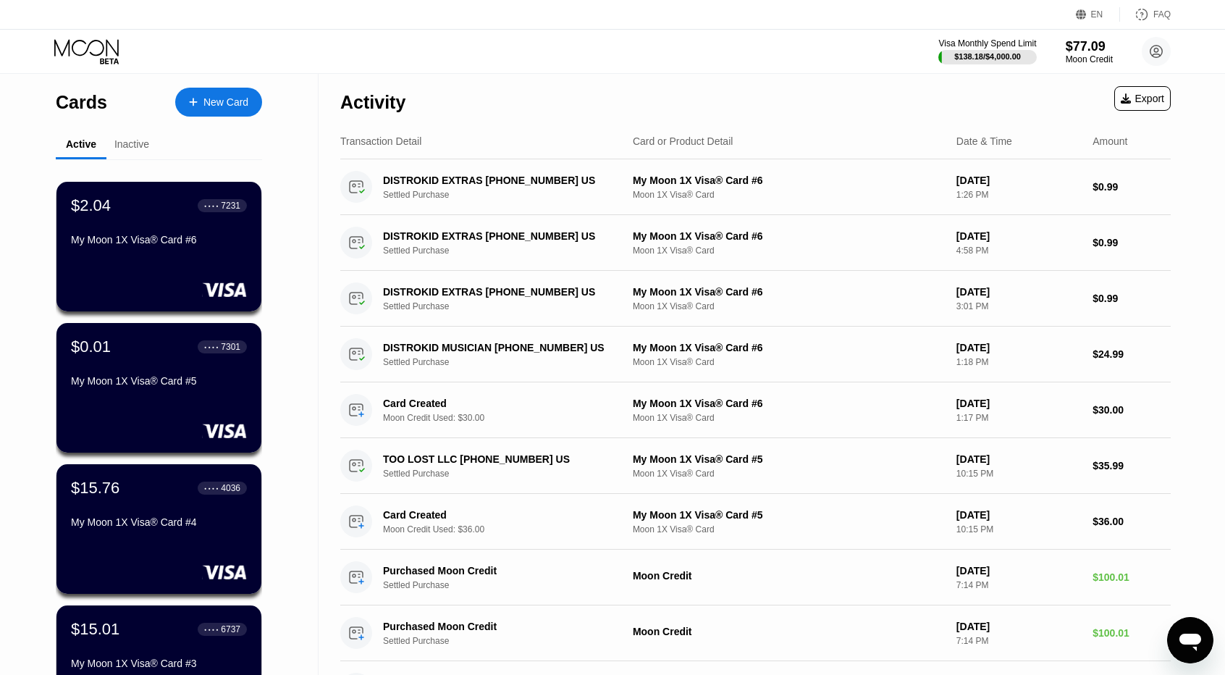
click at [138, 127] on div "Cards New Card Active Inactive $2.04 ● ● ● ● 7231 My Moon 1X Visa® Card #6 $0.0…" at bounding box center [159, 497] width 206 height 848
click at [141, 136] on div "Inactive" at bounding box center [131, 145] width 51 height 28
click at [141, 138] on div "Inactive" at bounding box center [131, 145] width 51 height 28
click at [142, 140] on div "Inactive" at bounding box center [131, 144] width 35 height 12
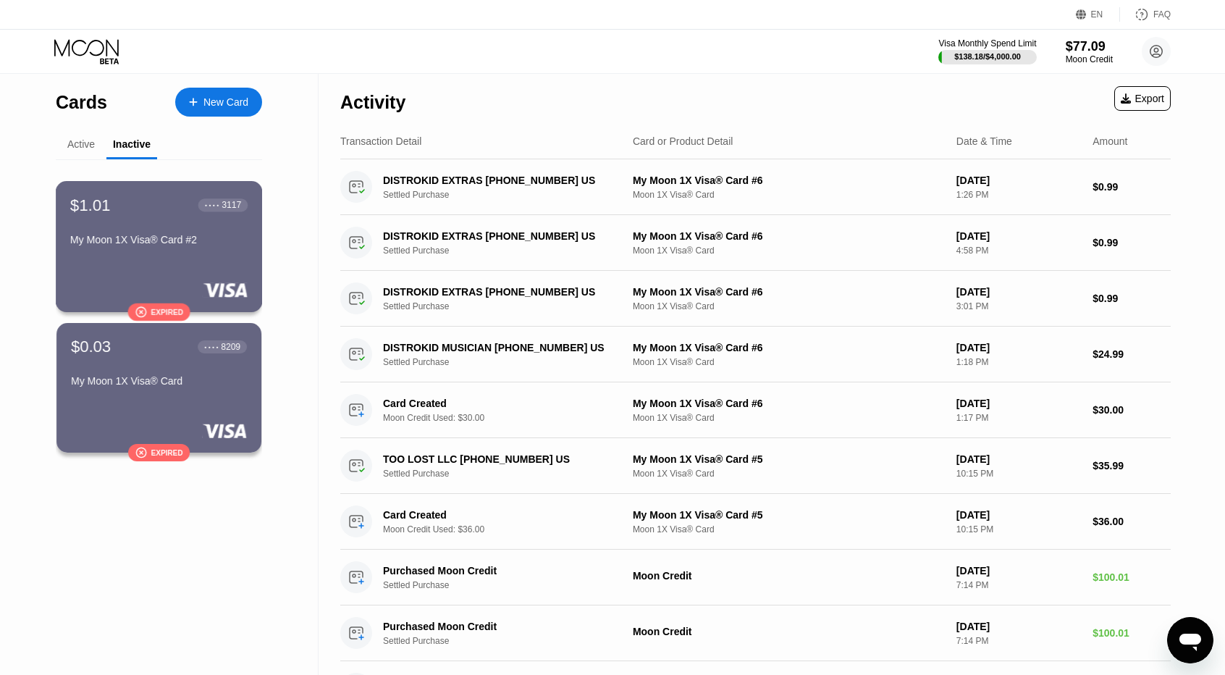
click at [175, 251] on div "My Moon 1X Visa® Card #2" at bounding box center [158, 242] width 177 height 17
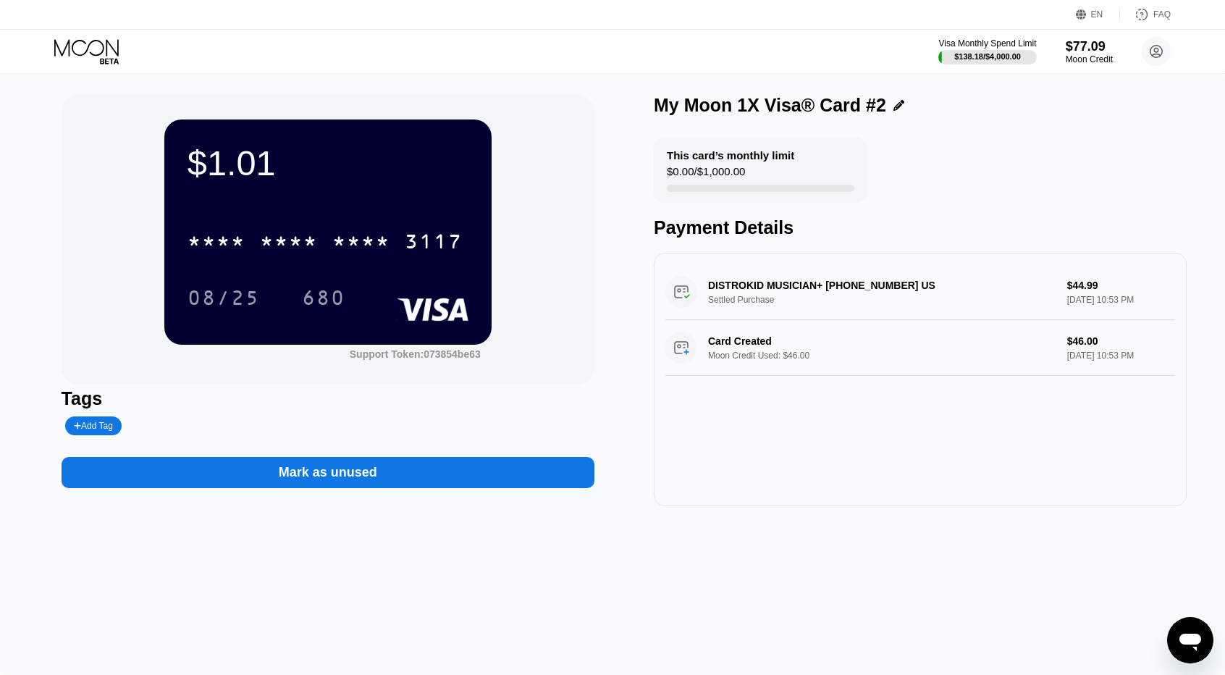
click at [101, 50] on icon at bounding box center [87, 51] width 67 height 25
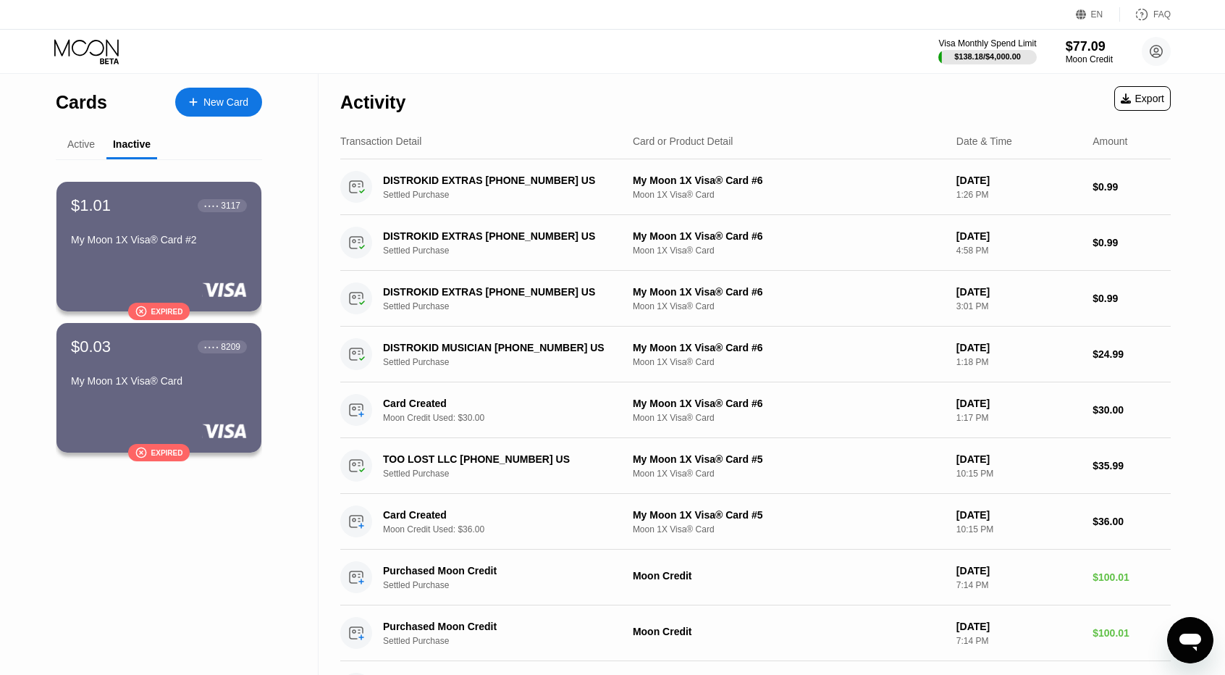
click at [79, 150] on div "Active" at bounding box center [81, 144] width 28 height 12
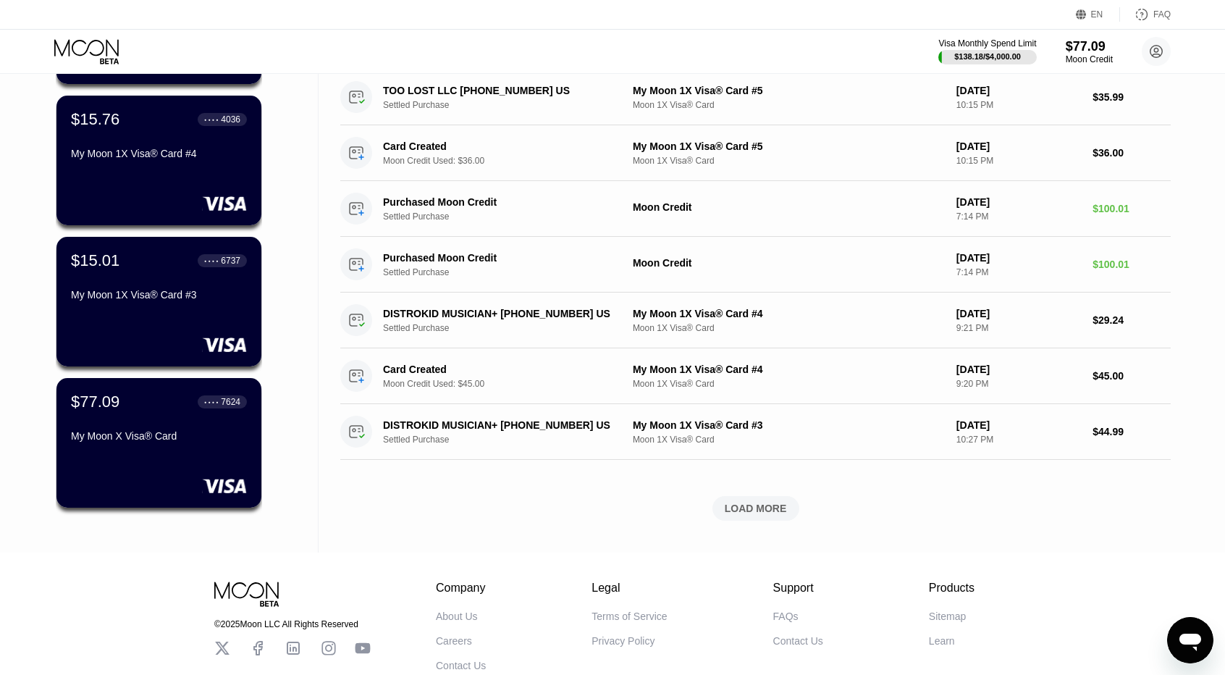
scroll to position [435, 0]
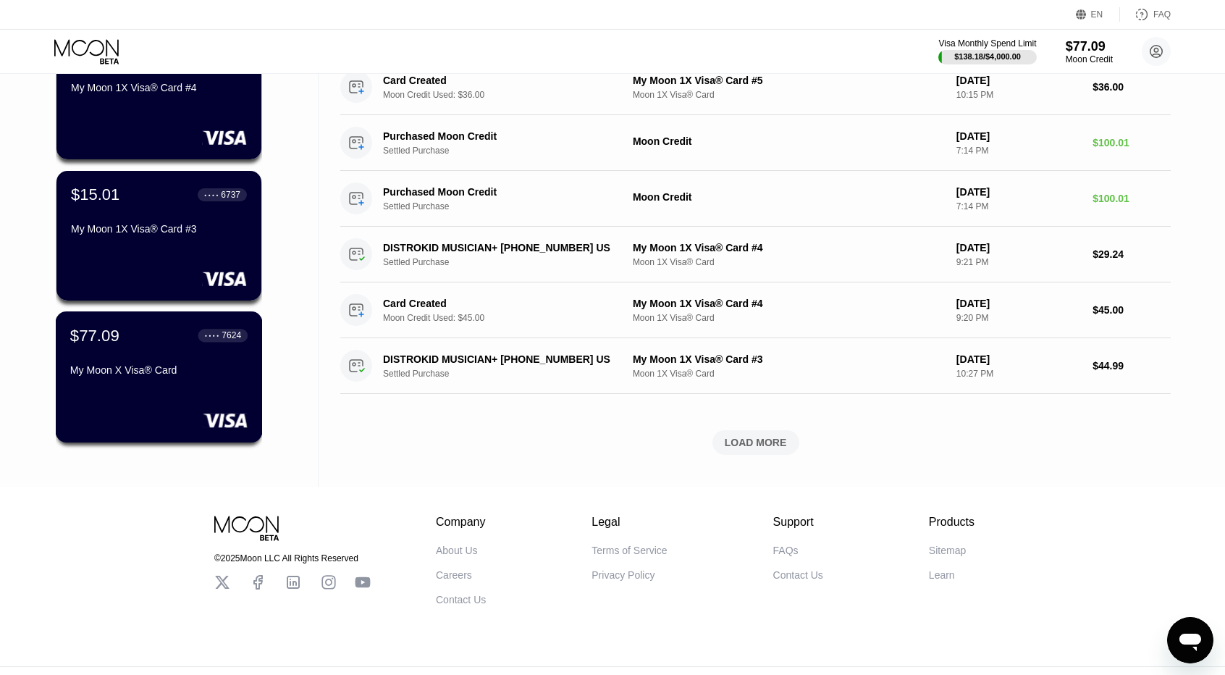
click at [192, 396] on div "$77.09 ● ● ● ● 7624 My Moon X Visa® Card" at bounding box center [159, 376] width 207 height 131
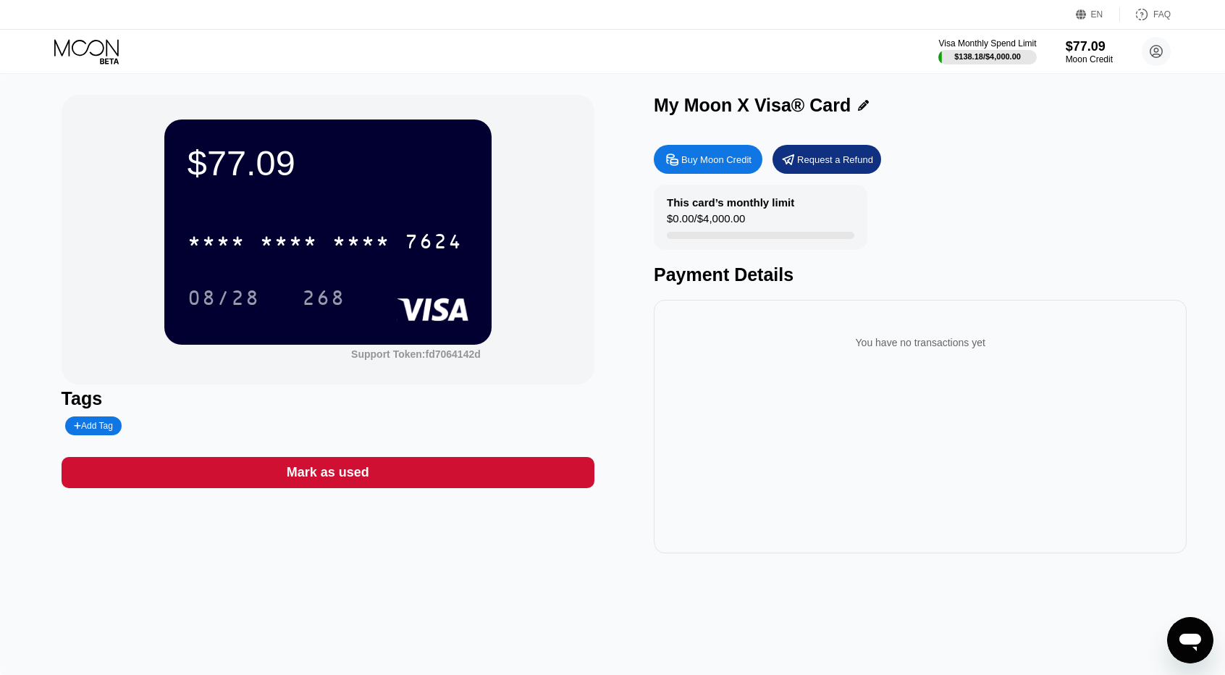
click at [112, 50] on icon at bounding box center [87, 51] width 67 height 25
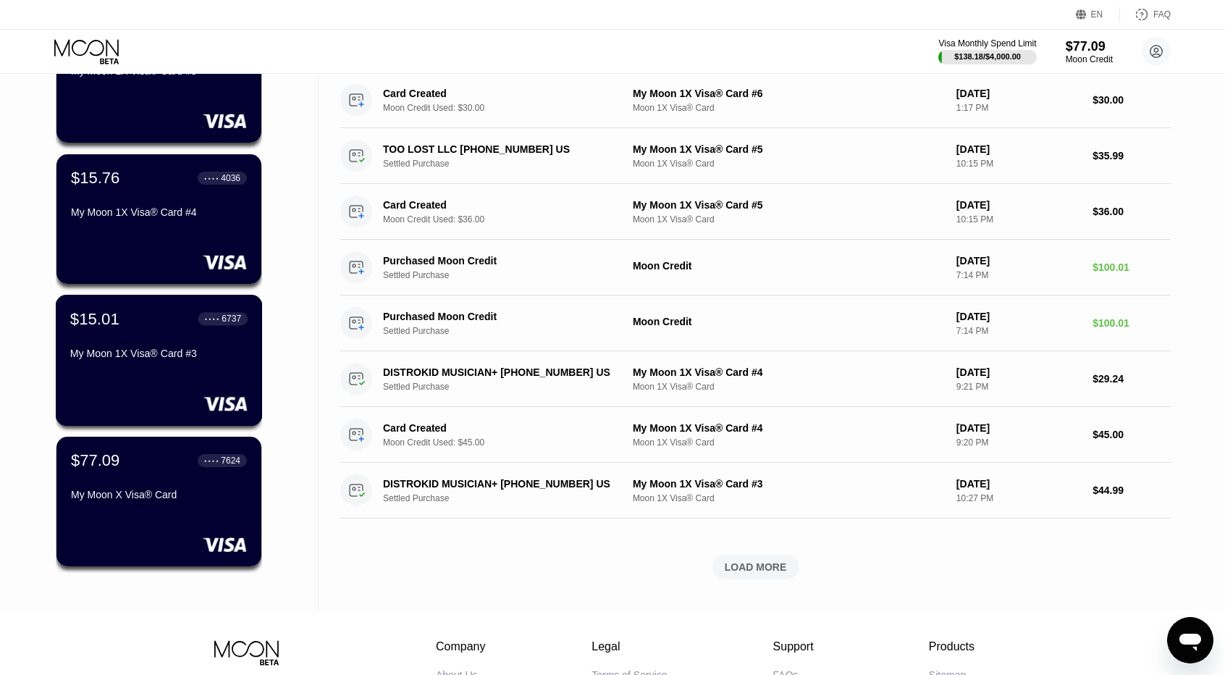
scroll to position [72, 0]
